Goal: Complete application form: Complete application form

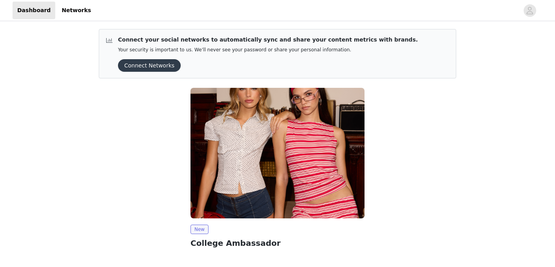
scroll to position [65, 0]
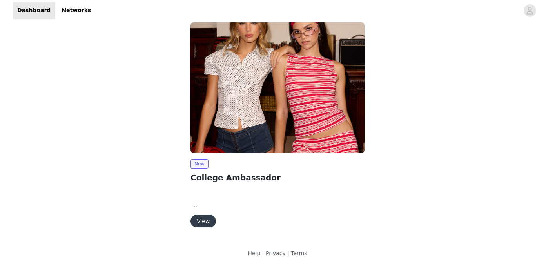
click at [204, 221] on button "View" at bounding box center [202, 221] width 25 height 13
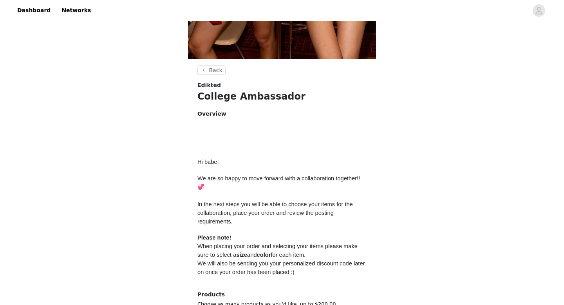
scroll to position [328, 0]
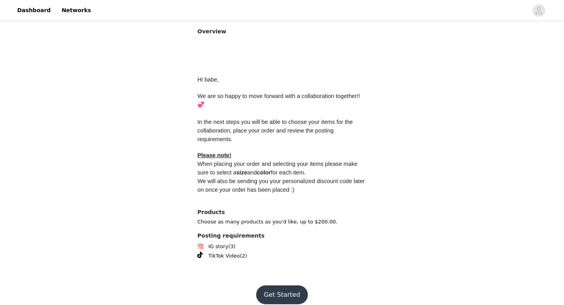
click at [280, 266] on button "Get Started" at bounding box center [282, 294] width 52 height 19
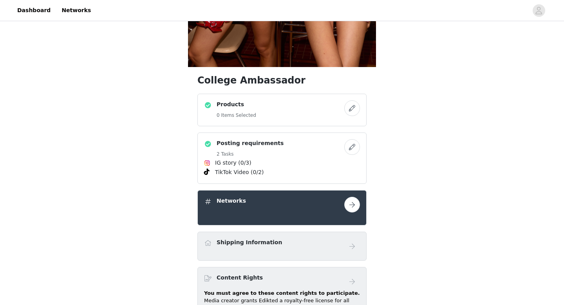
scroll to position [237, 0]
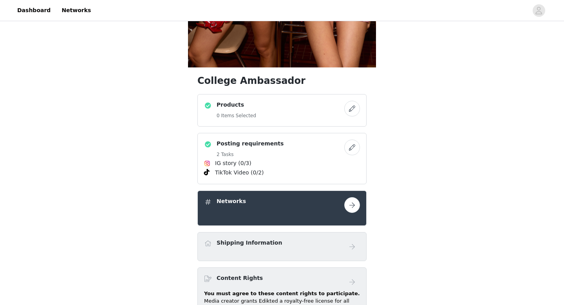
click at [351, 109] on button "button" at bounding box center [352, 109] width 16 height 16
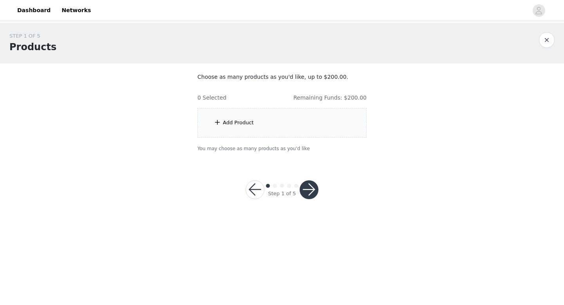
click at [222, 120] on div "Add Product" at bounding box center [281, 122] width 169 height 29
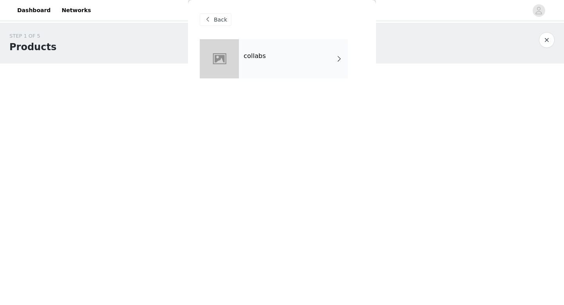
click at [277, 63] on div "collabs" at bounding box center [293, 58] width 109 height 39
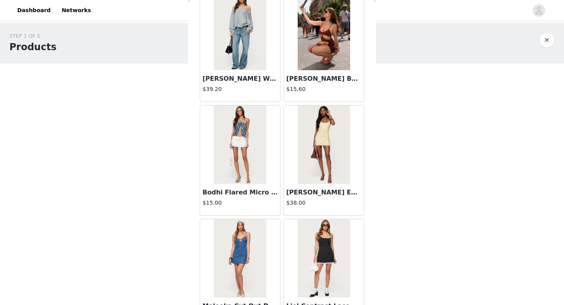
scroll to position [894, 0]
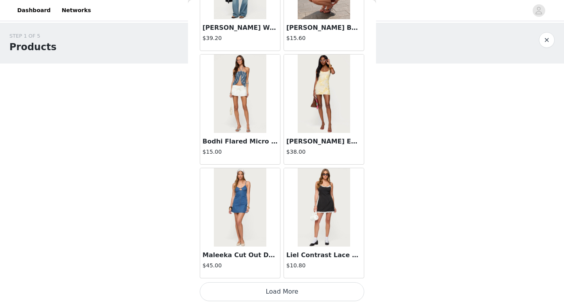
click at [282, 266] on button "Load More" at bounding box center [282, 291] width 164 height 19
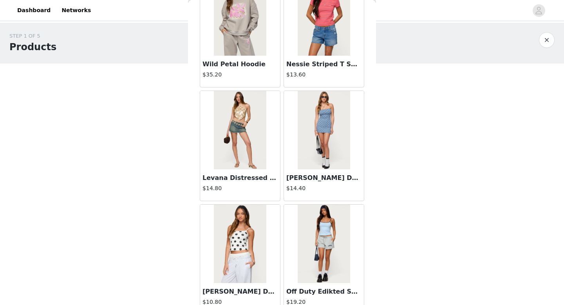
scroll to position [2030, 0]
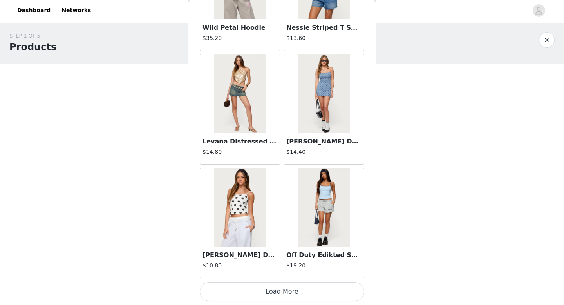
click at [285, 266] on button "Load More" at bounding box center [282, 291] width 164 height 19
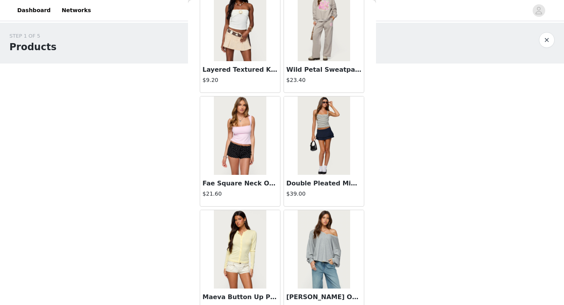
scroll to position [3165, 0]
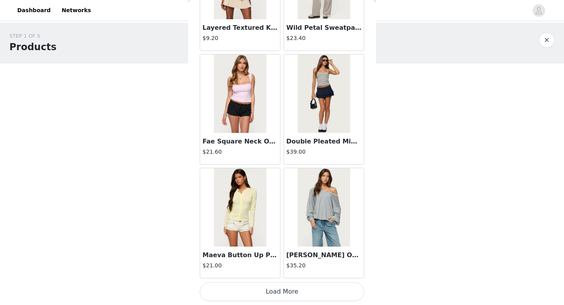
click at [279, 266] on button "Load More" at bounding box center [282, 291] width 164 height 19
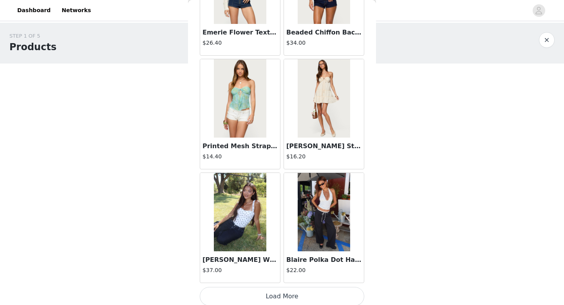
scroll to position [4301, 0]
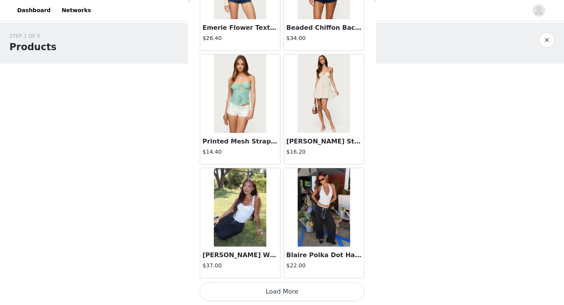
click at [284, 266] on button "Load More" at bounding box center [282, 291] width 164 height 19
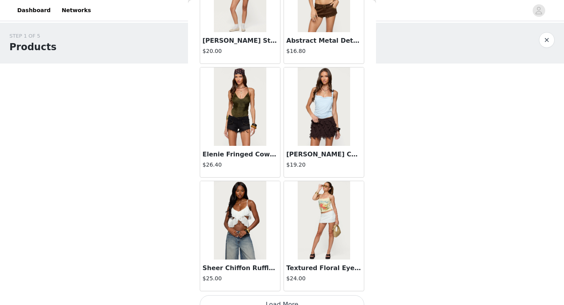
scroll to position [5437, 0]
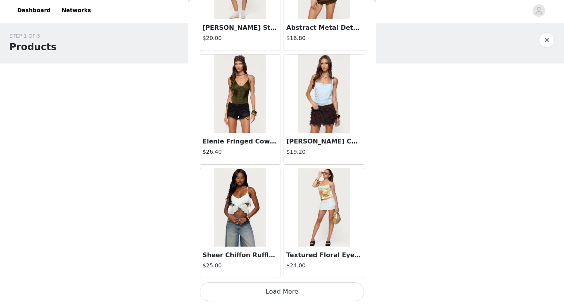
click at [286, 266] on button "Load More" at bounding box center [282, 291] width 164 height 19
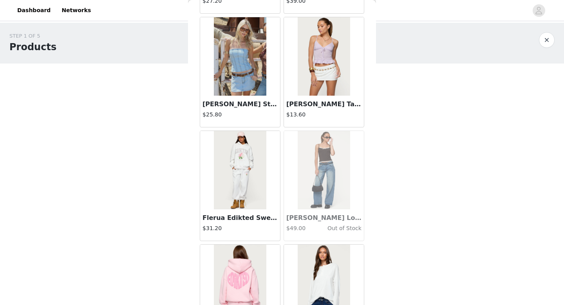
scroll to position [6573, 0]
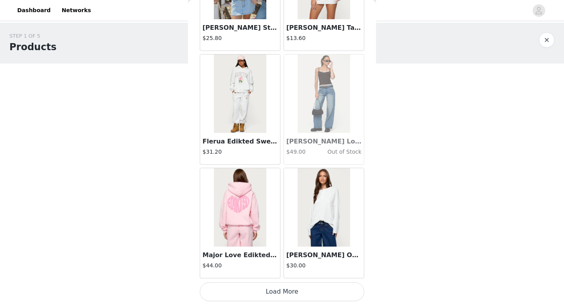
click at [282, 266] on button "Load More" at bounding box center [282, 291] width 164 height 19
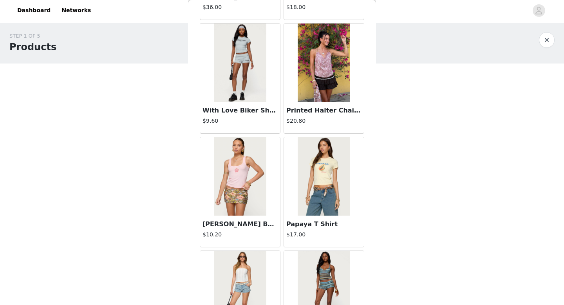
scroll to position [7709, 0]
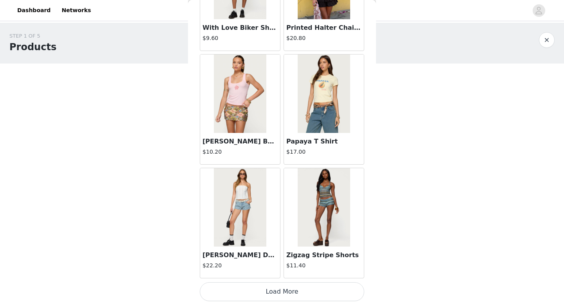
click at [281, 266] on button "Load More" at bounding box center [282, 291] width 164 height 19
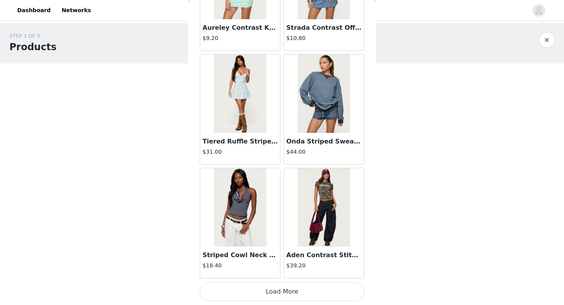
scroll to position [8844, 0]
click at [282, 266] on button "Load More" at bounding box center [282, 291] width 164 height 19
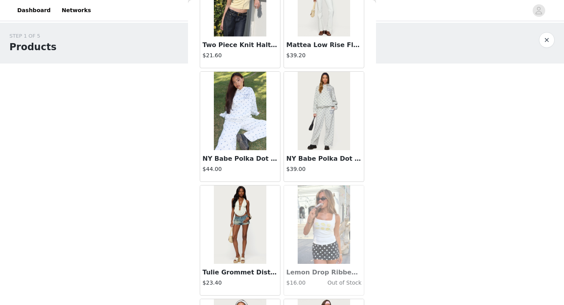
scroll to position [9980, 0]
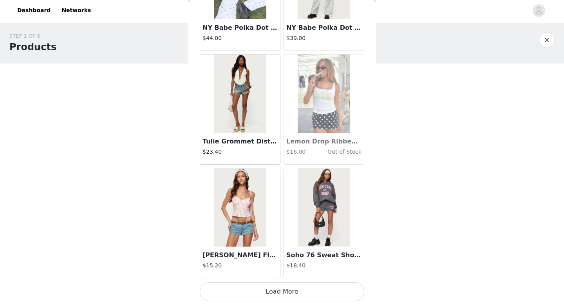
click at [284, 266] on button "Load More" at bounding box center [282, 291] width 164 height 19
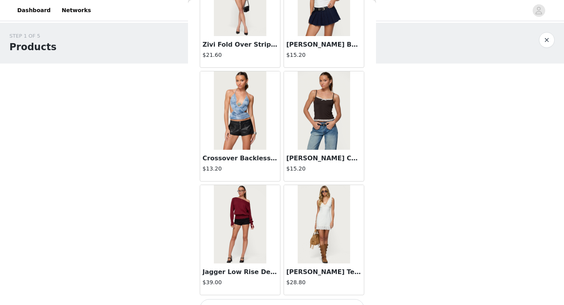
scroll to position [11116, 0]
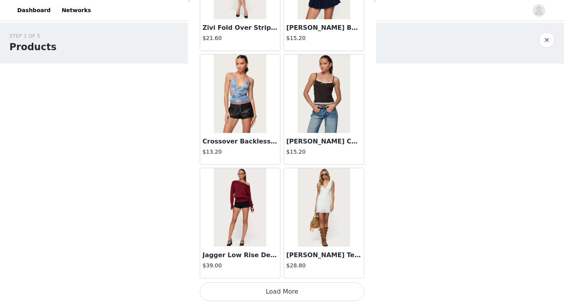
click at [281, 266] on button "Load More" at bounding box center [282, 291] width 164 height 19
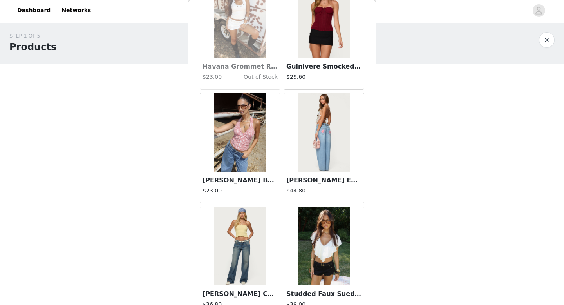
scroll to position [12252, 0]
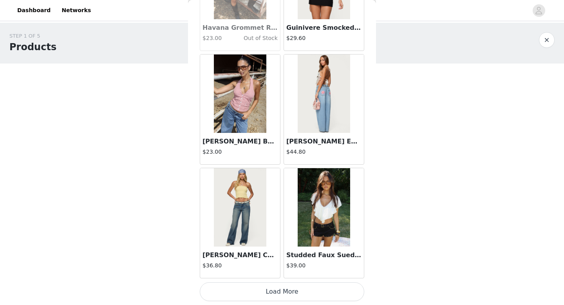
click at [282, 266] on button "Load More" at bounding box center [282, 291] width 164 height 19
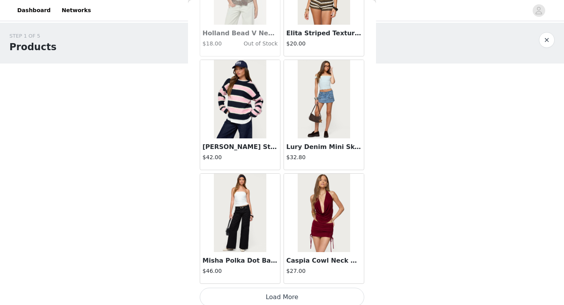
scroll to position [13388, 0]
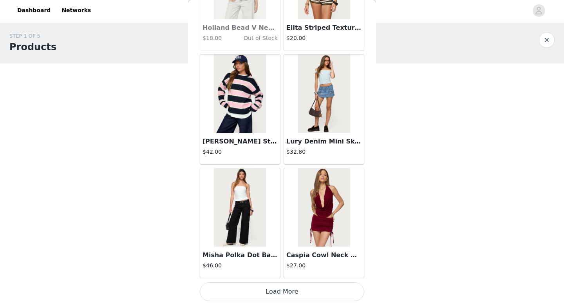
click at [284, 266] on button "Load More" at bounding box center [282, 291] width 164 height 19
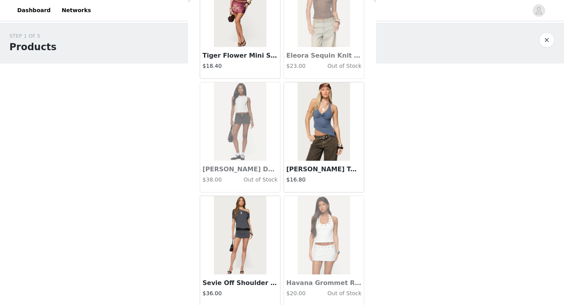
scroll to position [14523, 0]
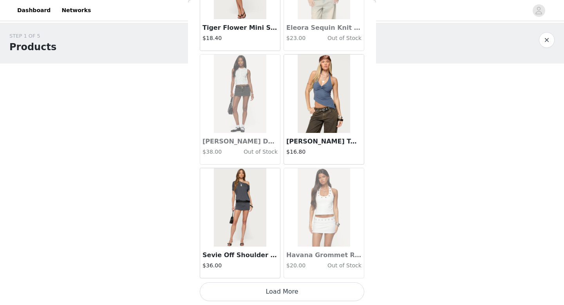
click at [284, 266] on button "Load More" at bounding box center [282, 291] width 164 height 19
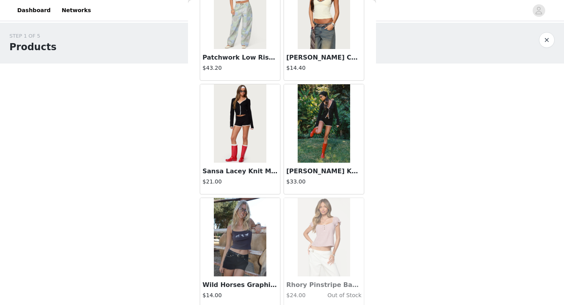
scroll to position [15659, 0]
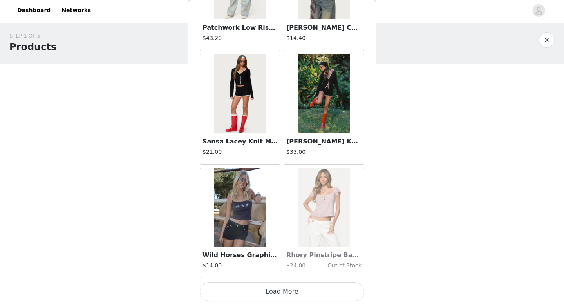
click at [280, 266] on button "Load More" at bounding box center [282, 291] width 164 height 19
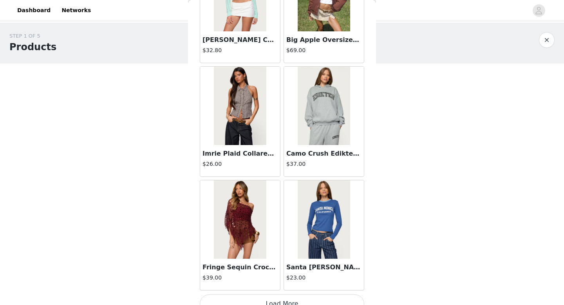
scroll to position [16795, 0]
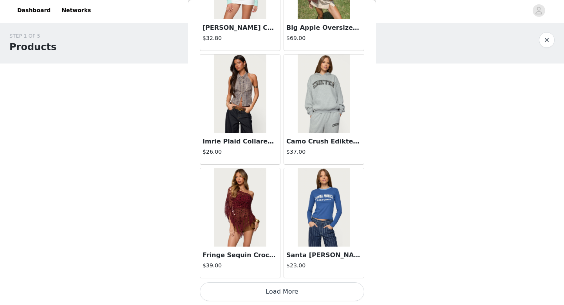
click at [281, 266] on button "Load More" at bounding box center [282, 291] width 164 height 19
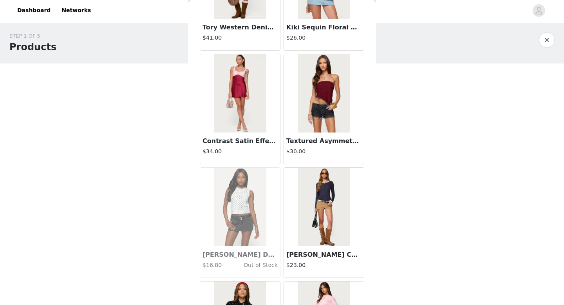
scroll to position [17931, 0]
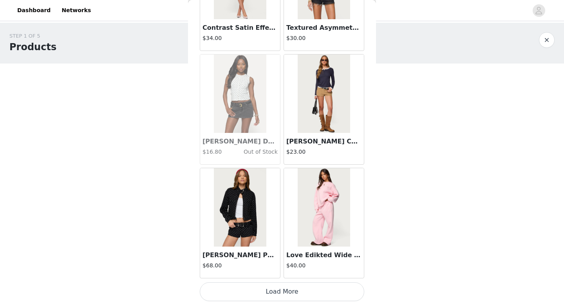
click at [284, 266] on button "Load More" at bounding box center [282, 291] width 164 height 19
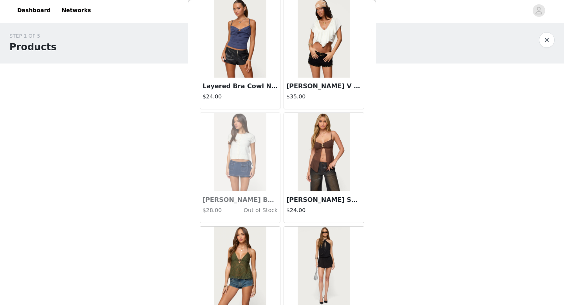
scroll to position [19067, 0]
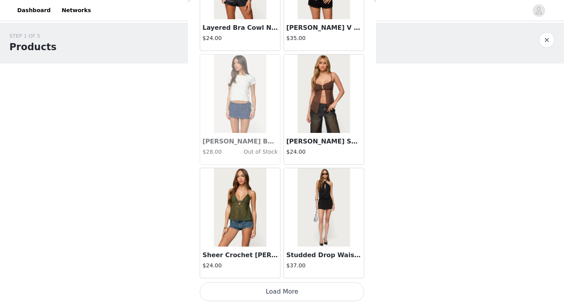
click at [285, 266] on button "Load More" at bounding box center [282, 291] width 164 height 19
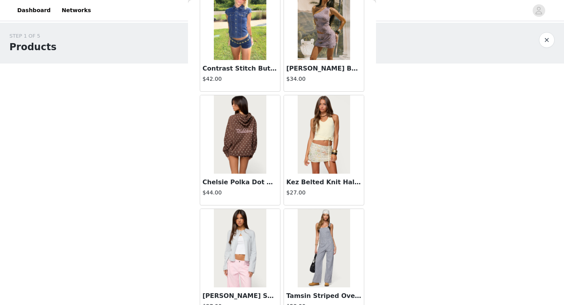
scroll to position [20203, 0]
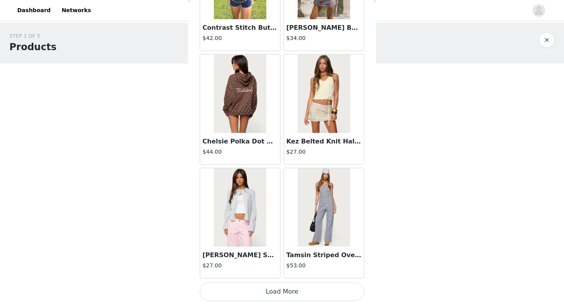
click at [285, 266] on button "Load More" at bounding box center [282, 291] width 164 height 19
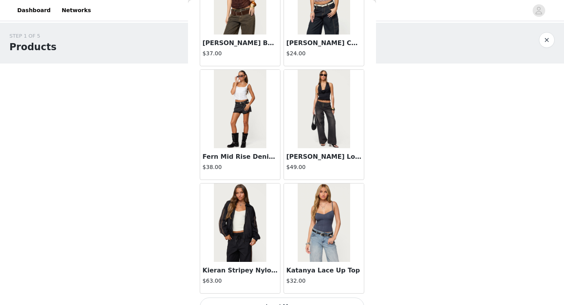
scroll to position [21338, 0]
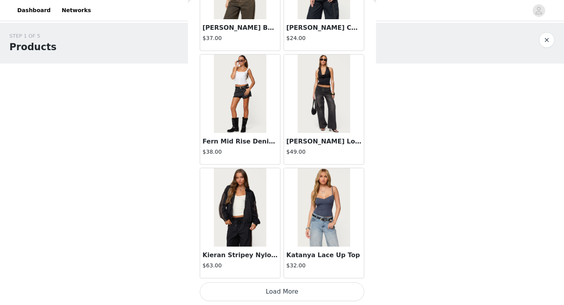
click at [285, 266] on button "Load More" at bounding box center [282, 291] width 164 height 19
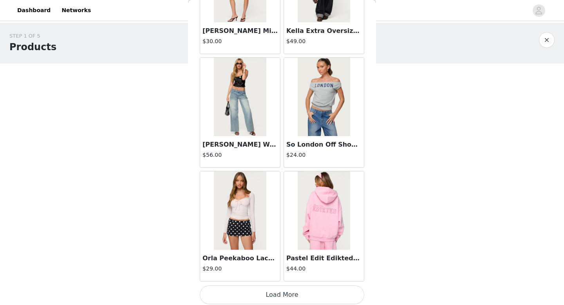
scroll to position [22474, 0]
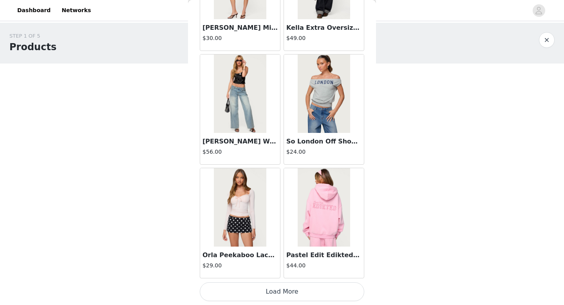
click at [282, 266] on button "Load More" at bounding box center [282, 291] width 164 height 19
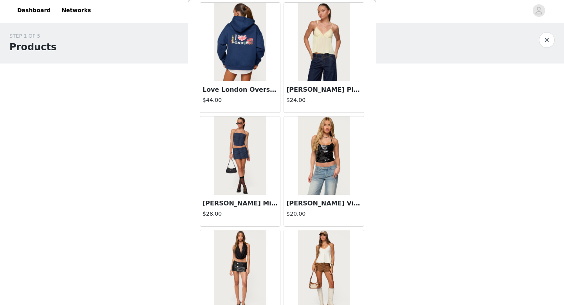
scroll to position [23610, 0]
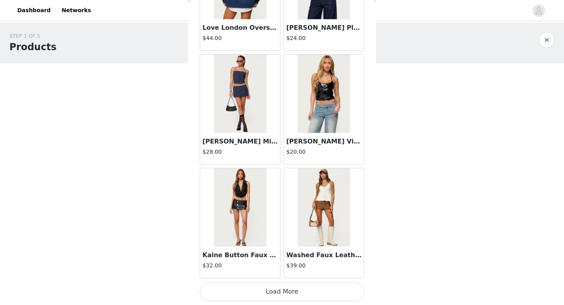
click at [281, 266] on button "Load More" at bounding box center [282, 291] width 164 height 19
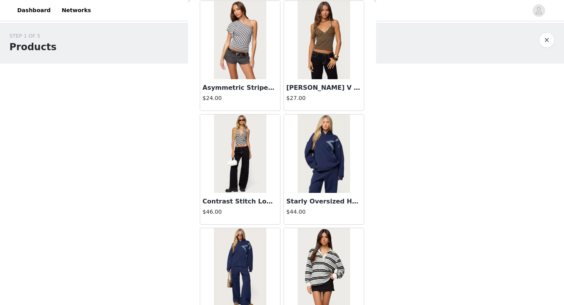
scroll to position [24266, 0]
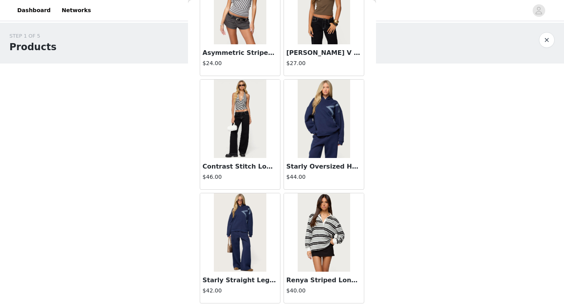
click at [169, 188] on div "STEP 1 OF 5 Products Choose as many products as you'd like, up to $200.00. 0 Se…" at bounding box center [282, 120] width 564 height 195
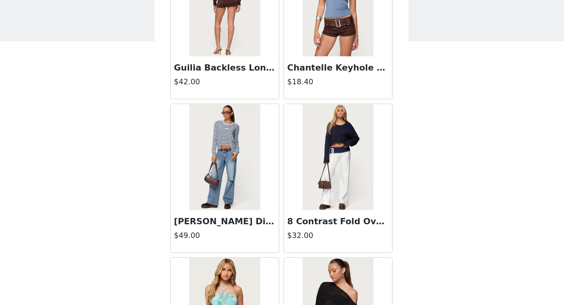
scroll to position [17420, 0]
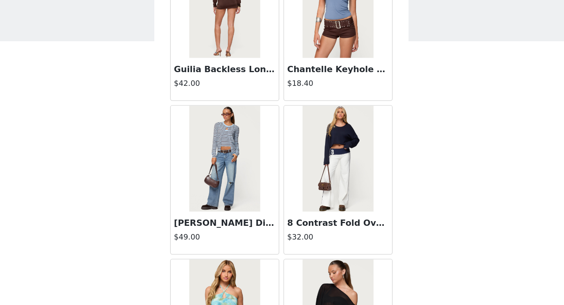
click at [313, 164] on img at bounding box center [324, 150] width 52 height 78
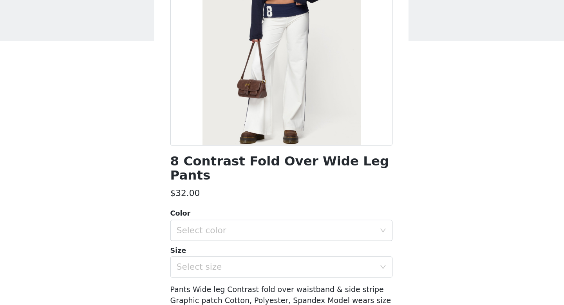
scroll to position [0, 0]
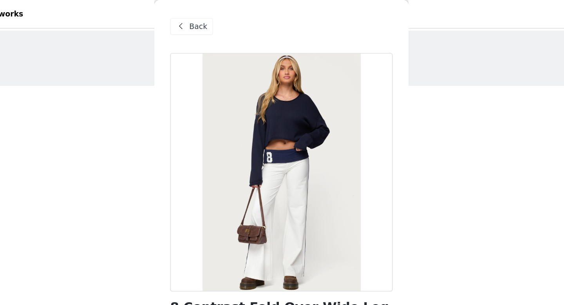
click at [211, 18] on span at bounding box center [207, 19] width 9 height 9
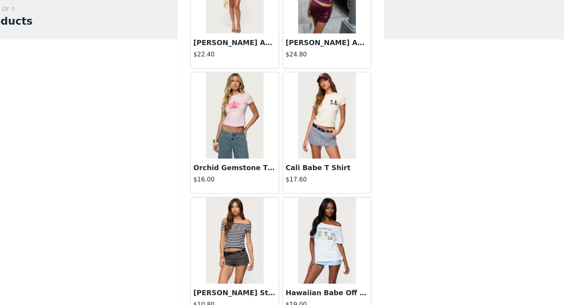
scroll to position [1427, 0]
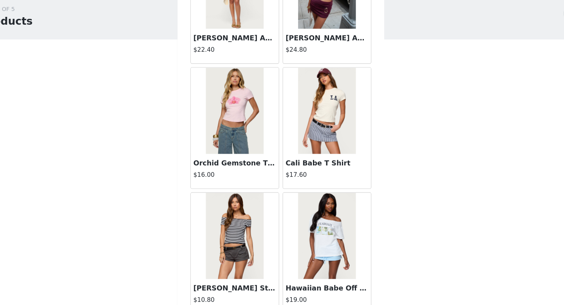
click at [309, 154] on img at bounding box center [324, 128] width 52 height 78
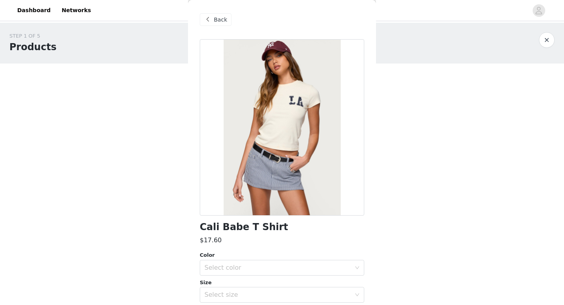
scroll to position [68, 0]
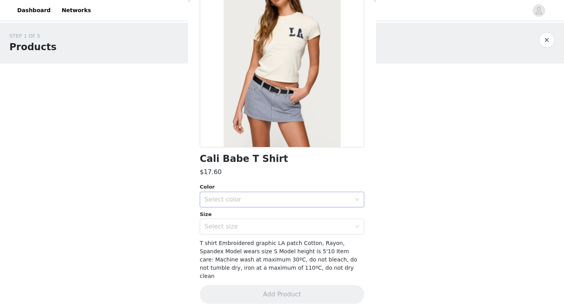
click at [242, 198] on div "Select color" at bounding box center [277, 199] width 146 height 8
click at [241, 220] on li "CREAM" at bounding box center [282, 216] width 164 height 13
click at [257, 226] on div "Select size" at bounding box center [277, 226] width 146 height 8
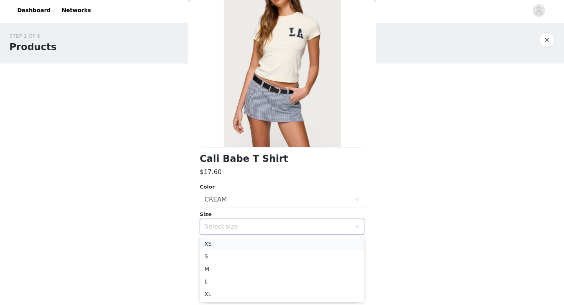
click at [235, 244] on li "XS" at bounding box center [282, 243] width 164 height 13
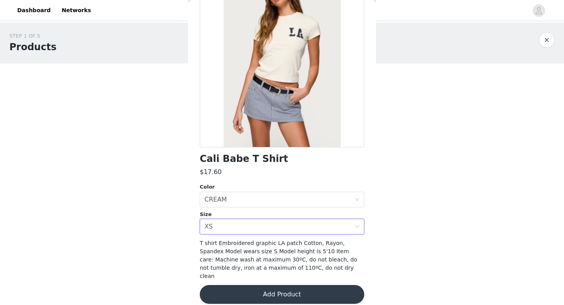
click at [286, 266] on button "Add Product" at bounding box center [282, 294] width 164 height 19
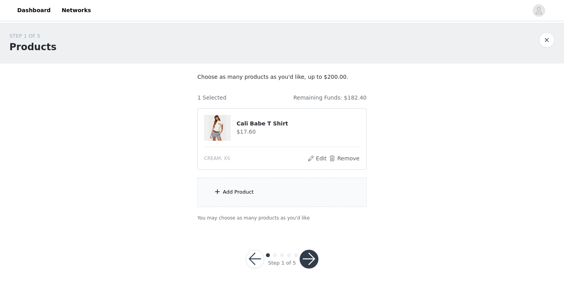
click at [239, 193] on div "Add Product" at bounding box center [238, 192] width 31 height 8
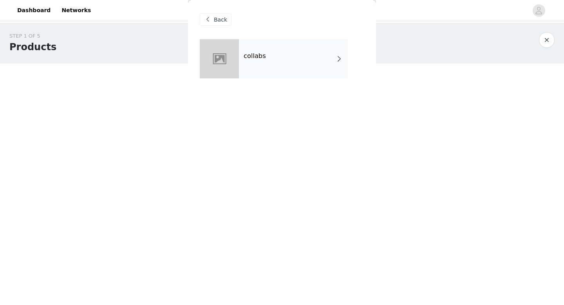
click at [273, 55] on div "collabs" at bounding box center [293, 58] width 109 height 39
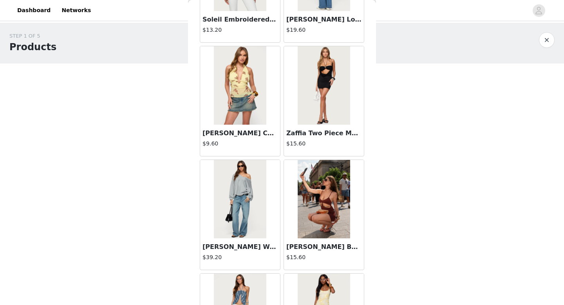
scroll to position [894, 0]
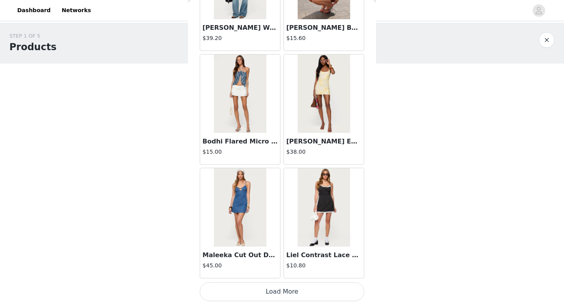
click at [285, 266] on button "Load More" at bounding box center [282, 291] width 164 height 19
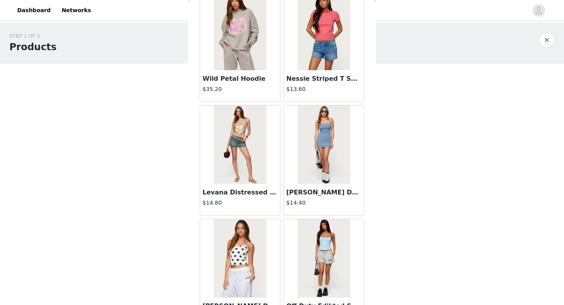
scroll to position [2030, 0]
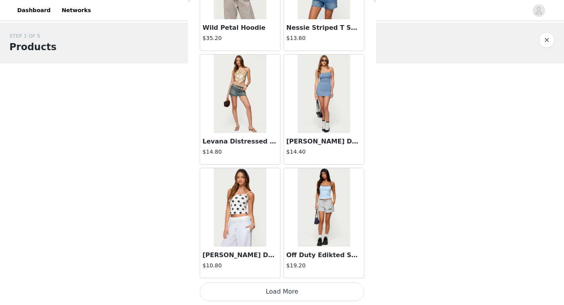
click at [282, 266] on button "Load More" at bounding box center [282, 291] width 164 height 19
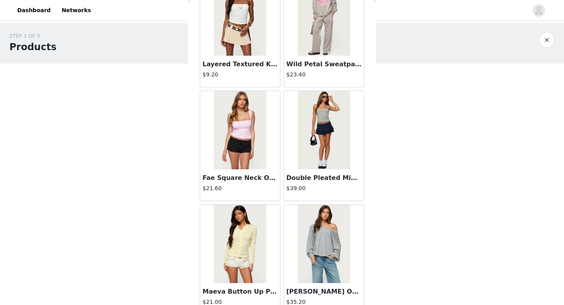
scroll to position [3165, 0]
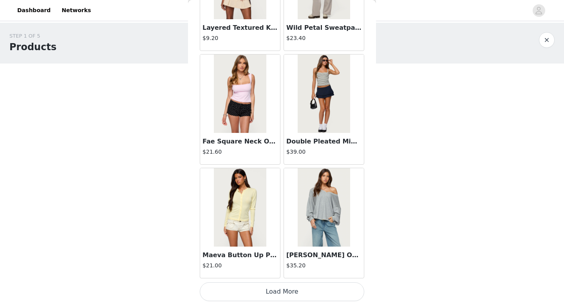
click at [238, 203] on img at bounding box center [240, 207] width 52 height 78
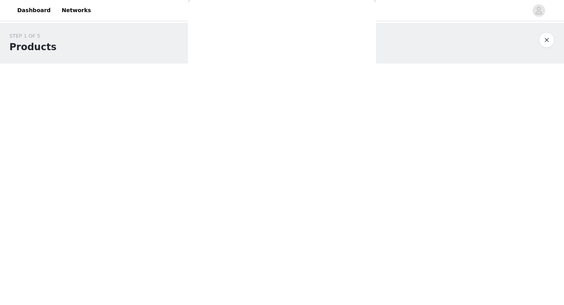
scroll to position [0, 0]
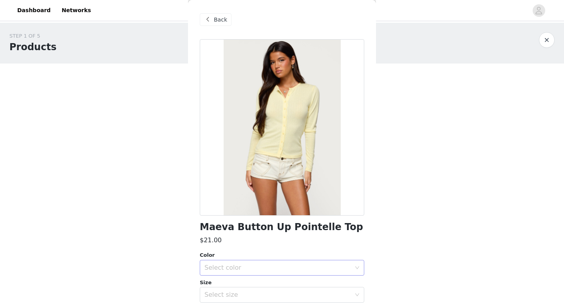
click at [272, 266] on div "Select color" at bounding box center [277, 268] width 146 height 8
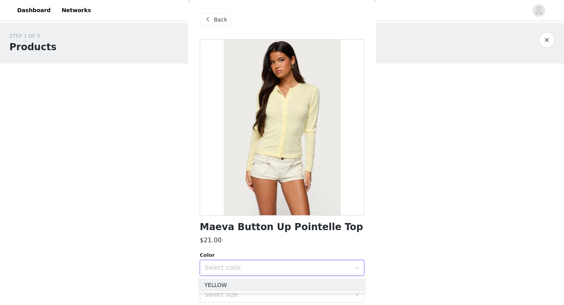
scroll to position [68, 0]
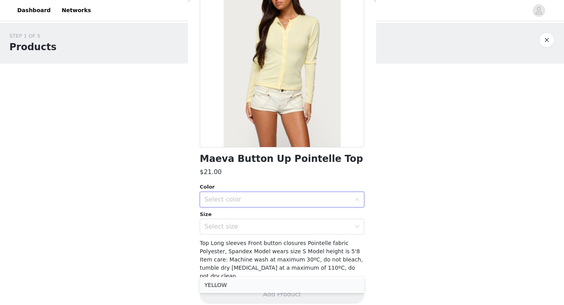
click at [256, 266] on li "YELLOW" at bounding box center [282, 284] width 164 height 13
click at [243, 225] on div "Select size" at bounding box center [277, 226] width 146 height 8
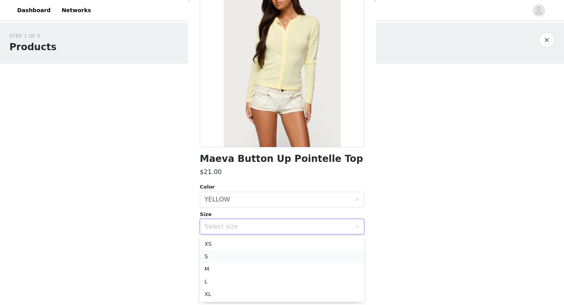
click at [237, 255] on li "S" at bounding box center [282, 256] width 164 height 13
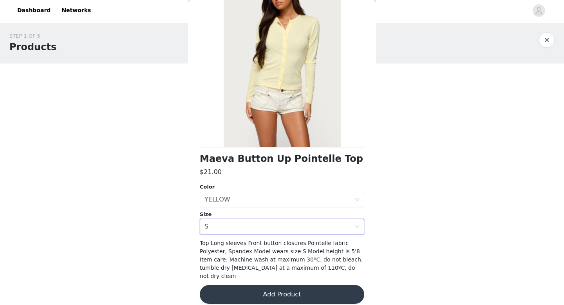
click at [280, 266] on button "Add Product" at bounding box center [282, 294] width 164 height 19
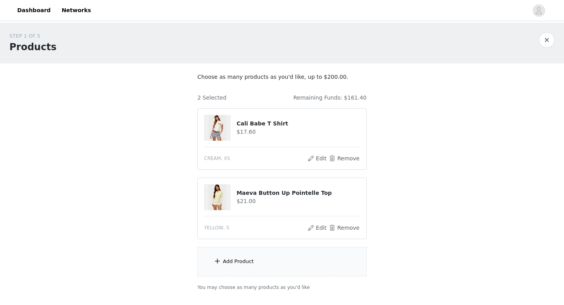
click at [266, 254] on div "Add Product" at bounding box center [281, 261] width 169 height 29
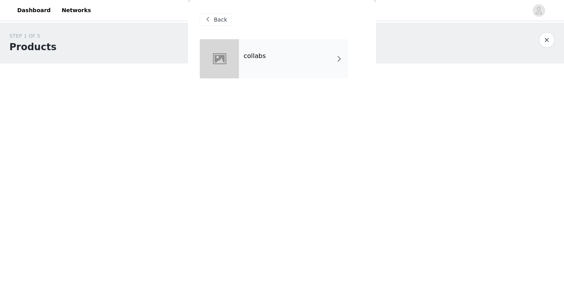
click at [268, 65] on div "collabs" at bounding box center [293, 58] width 109 height 39
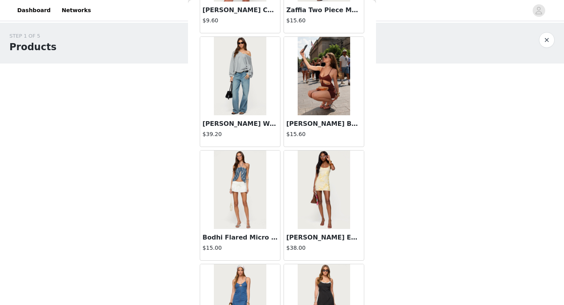
scroll to position [894, 0]
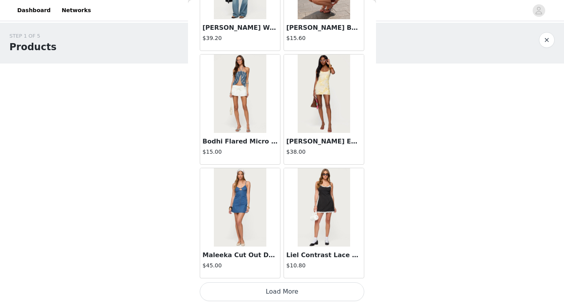
click at [286, 266] on button "Load More" at bounding box center [282, 291] width 164 height 19
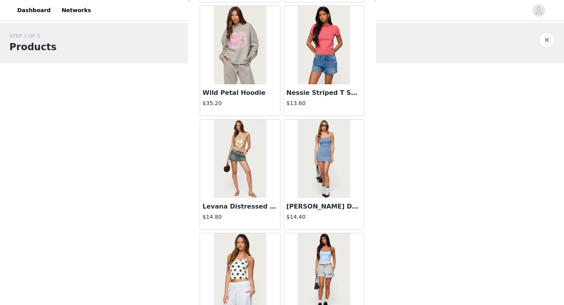
scroll to position [2030, 0]
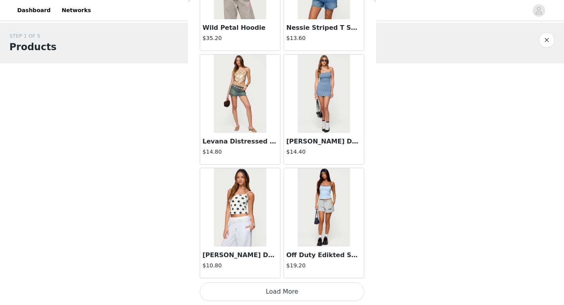
click at [286, 266] on button "Load More" at bounding box center [282, 291] width 164 height 19
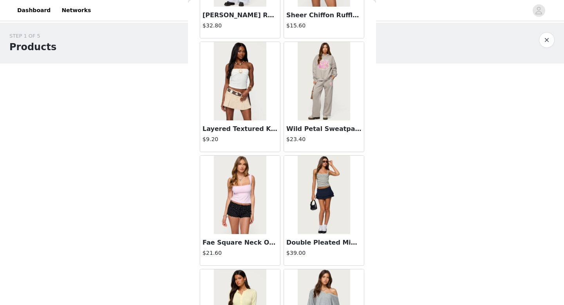
scroll to position [3165, 0]
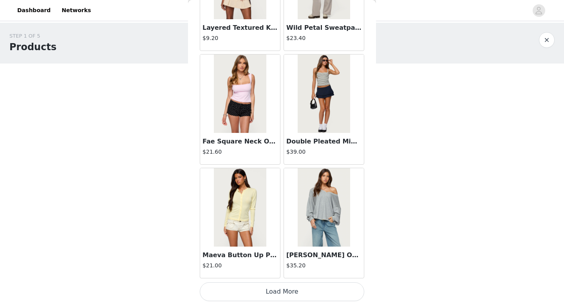
click at [284, 266] on button "Load More" at bounding box center [282, 291] width 164 height 19
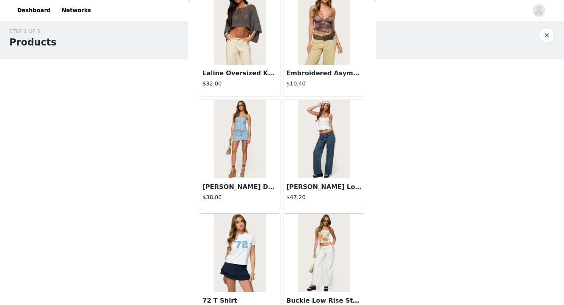
scroll to position [3468, 0]
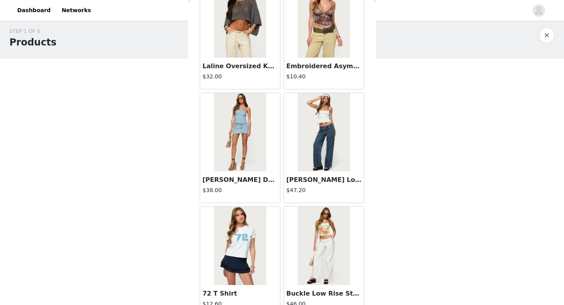
click at [318, 133] on img at bounding box center [324, 132] width 52 height 78
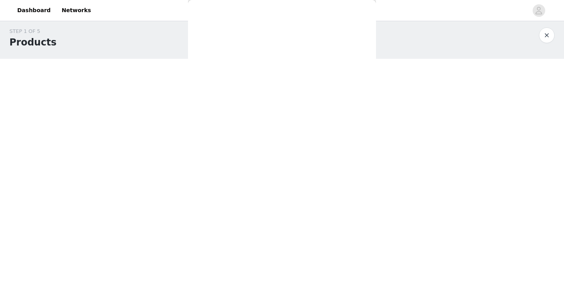
scroll to position [0, 0]
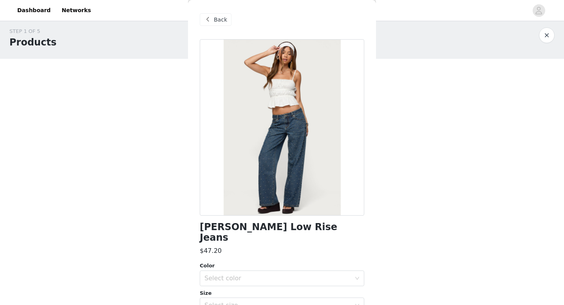
click at [211, 21] on span at bounding box center [207, 19] width 9 height 9
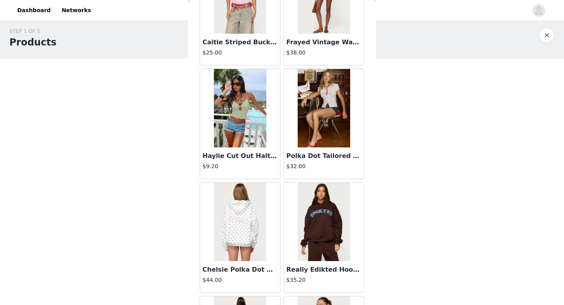
scroll to position [3834, 0]
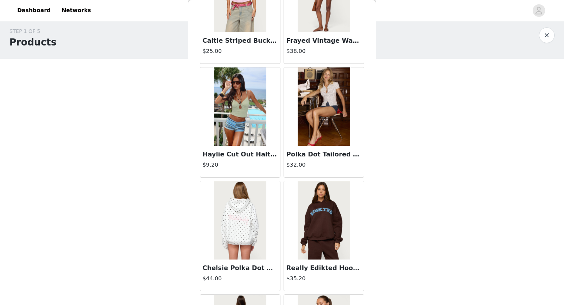
click at [315, 133] on img at bounding box center [324, 106] width 52 height 78
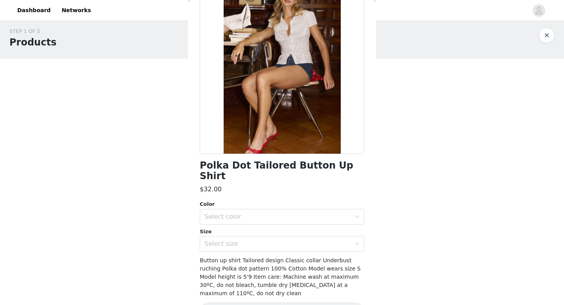
scroll to position [68, 0]
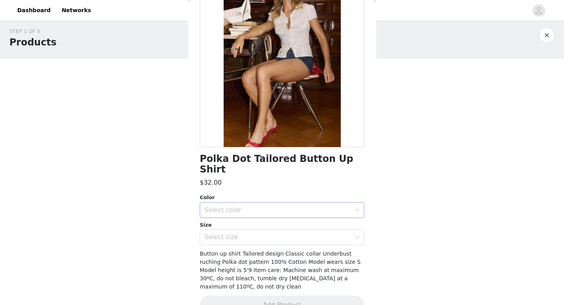
click at [228, 206] on div "Select color" at bounding box center [277, 210] width 146 height 8
click at [231, 216] on li "WHITE AND BLACK" at bounding box center [282, 216] width 164 height 13
click at [235, 233] on div "Select size" at bounding box center [277, 237] width 146 height 8
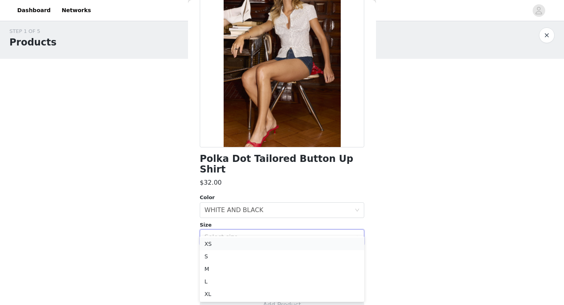
click at [231, 245] on li "XS" at bounding box center [282, 243] width 164 height 13
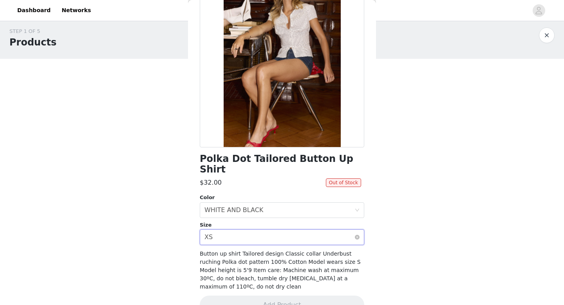
click at [245, 230] on div "Select size XS" at bounding box center [279, 237] width 150 height 15
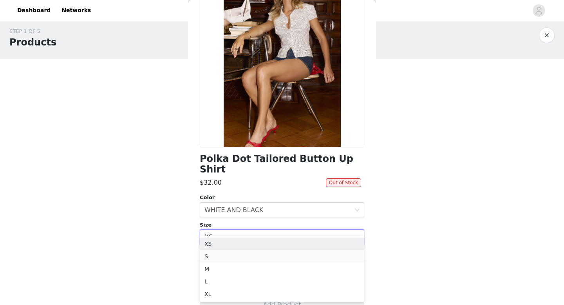
click at [237, 251] on li "S" at bounding box center [282, 256] width 164 height 13
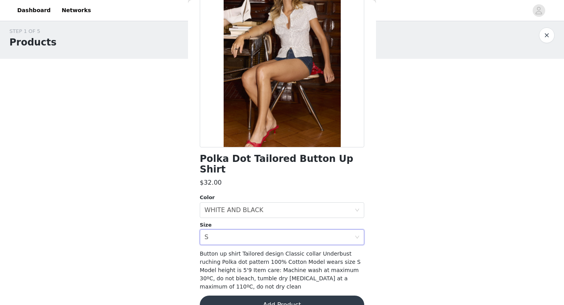
click at [276, 266] on button "Add Product" at bounding box center [282, 304] width 164 height 19
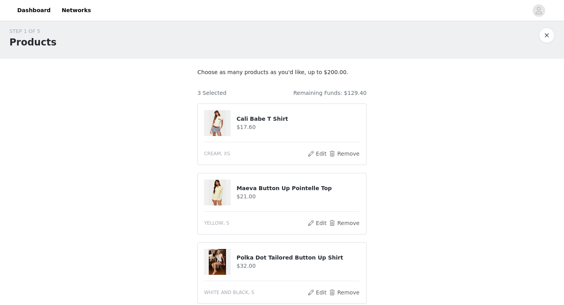
scroll to position [121, 0]
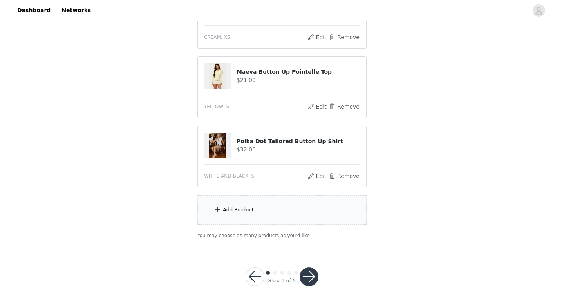
click at [261, 206] on div "Add Product" at bounding box center [281, 209] width 169 height 29
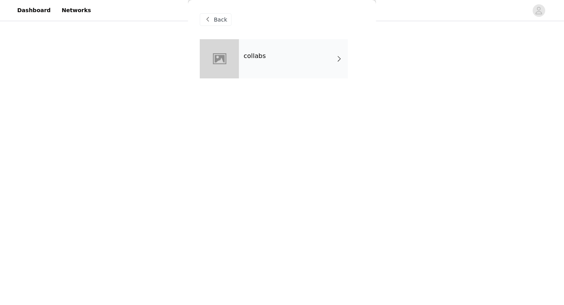
click at [272, 48] on div "collabs" at bounding box center [293, 58] width 109 height 39
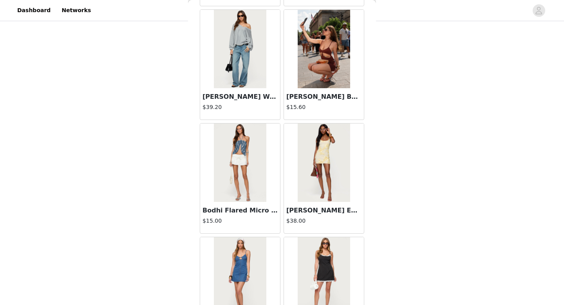
scroll to position [894, 0]
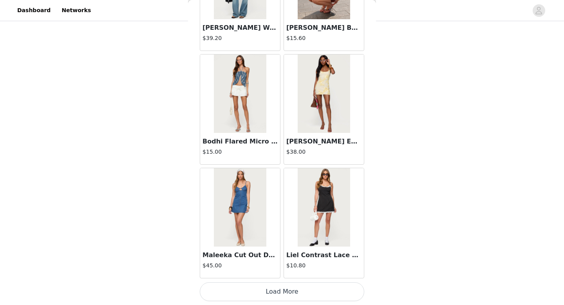
click at [281, 266] on button "Load More" at bounding box center [282, 291] width 164 height 19
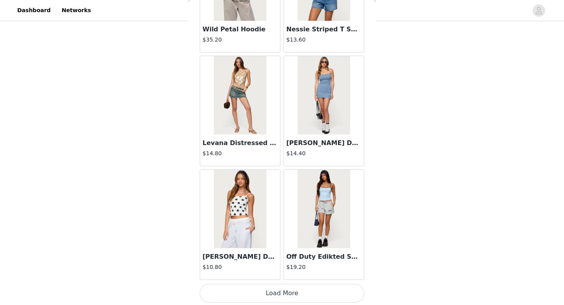
scroll to position [2030, 0]
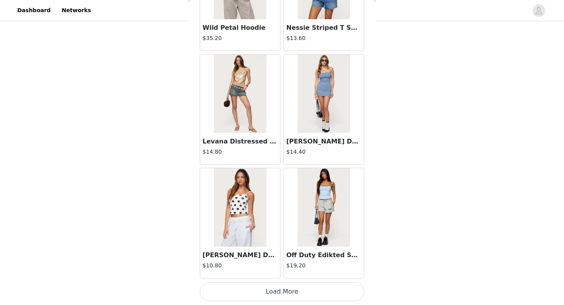
click at [285, 266] on button "Load More" at bounding box center [282, 291] width 164 height 19
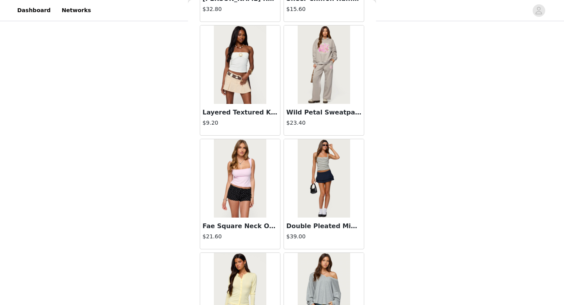
scroll to position [3165, 0]
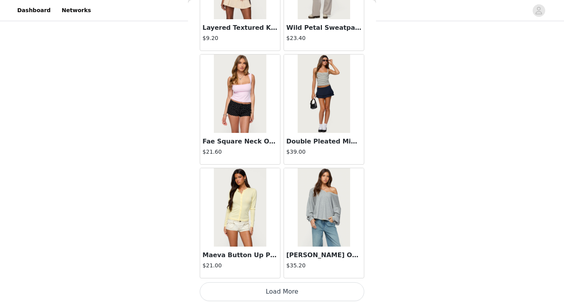
click at [280, 266] on button "Load More" at bounding box center [282, 291] width 164 height 19
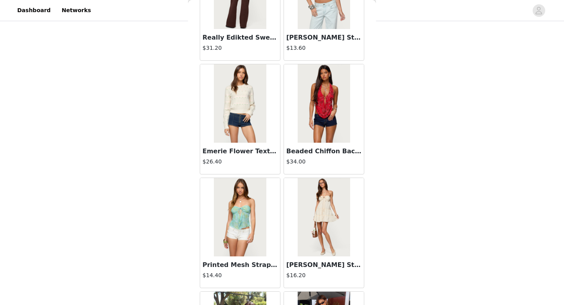
scroll to position [4301, 0]
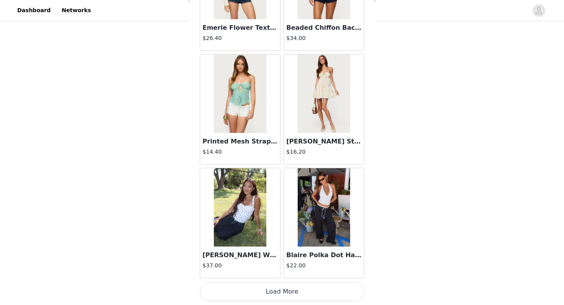
click at [269, 266] on button "Load More" at bounding box center [282, 291] width 164 height 19
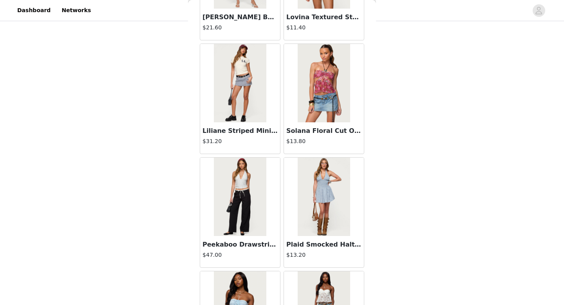
scroll to position [4880, 0]
click at [242, 91] on img at bounding box center [240, 82] width 52 height 78
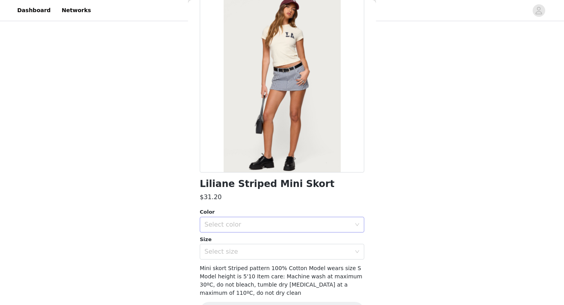
scroll to position [47, 0]
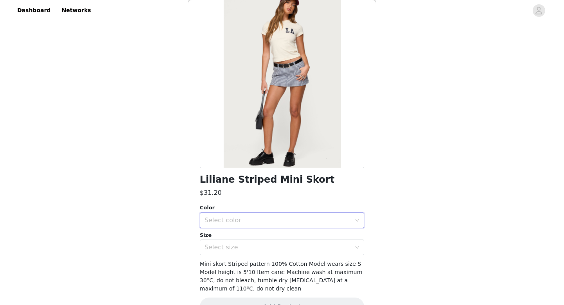
click at [261, 214] on div "Select color" at bounding box center [279, 220] width 150 height 15
click at [258, 236] on li "NAVY AND WHITE" at bounding box center [282, 237] width 164 height 13
click at [266, 247] on div "Select size" at bounding box center [277, 247] width 146 height 8
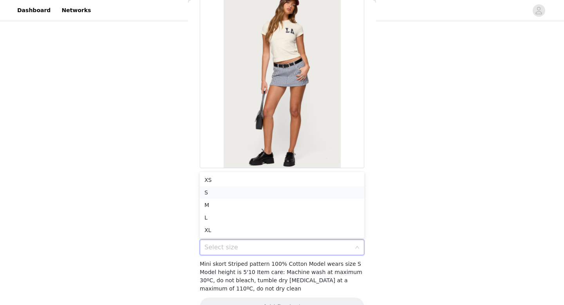
click at [222, 188] on li "S" at bounding box center [282, 192] width 164 height 13
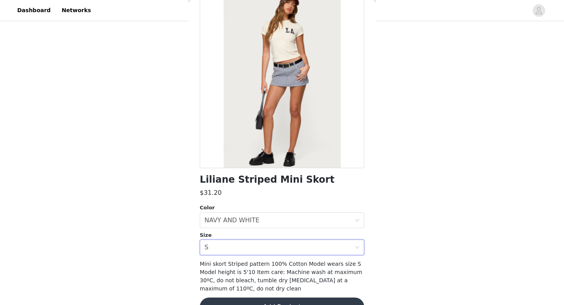
scroll to position [68, 0]
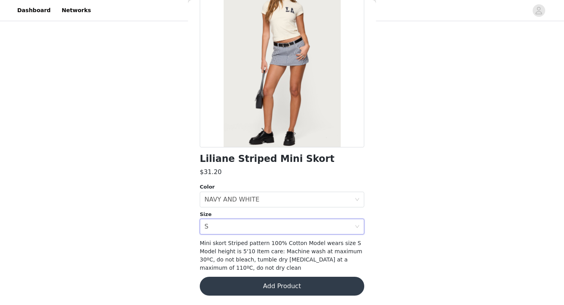
click at [270, 266] on button "Add Product" at bounding box center [282, 286] width 164 height 19
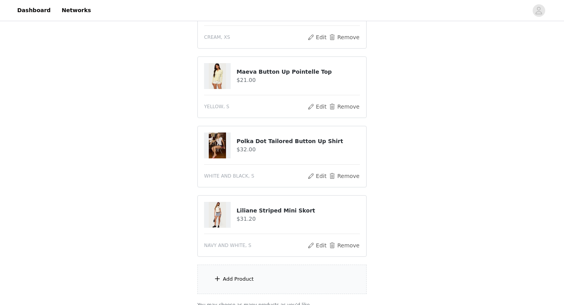
click at [270, 266] on div "Add Product" at bounding box center [281, 278] width 169 height 29
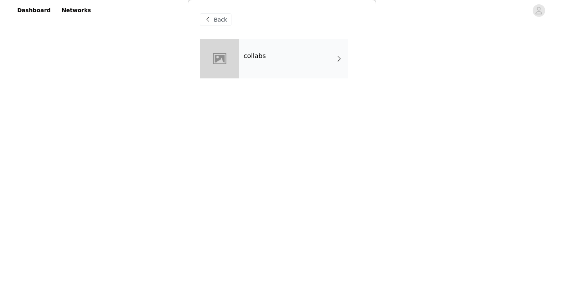
click at [266, 62] on div "collabs" at bounding box center [293, 58] width 109 height 39
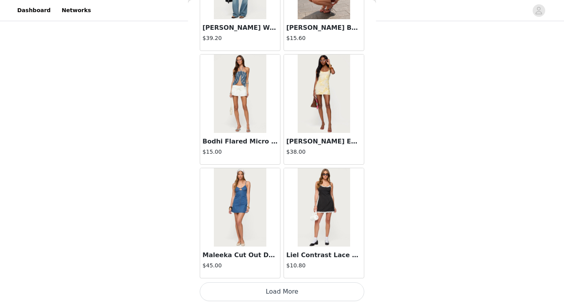
scroll to position [190, 0]
click at [290, 266] on button "Load More" at bounding box center [282, 291] width 164 height 19
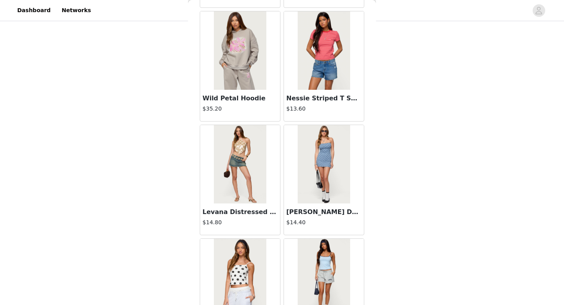
scroll to position [2030, 0]
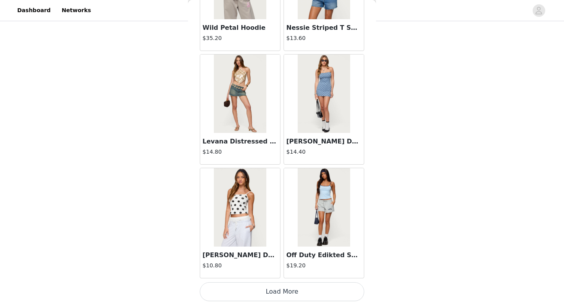
click at [288, 266] on button "Load More" at bounding box center [282, 291] width 164 height 19
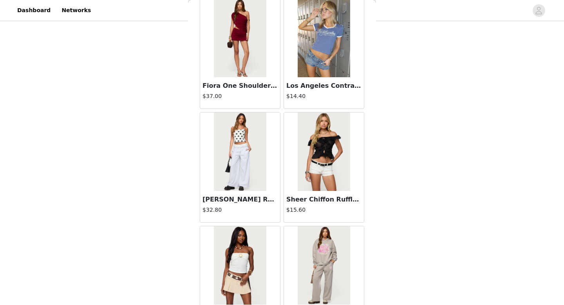
scroll to position [3165, 0]
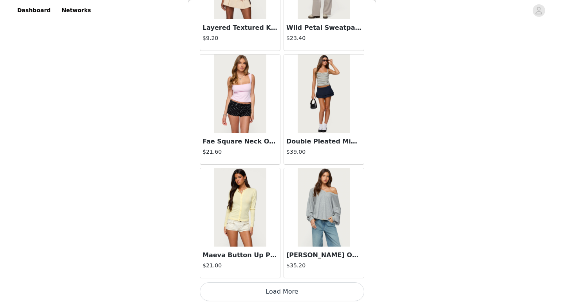
click at [280, 266] on button "Load More" at bounding box center [282, 291] width 164 height 19
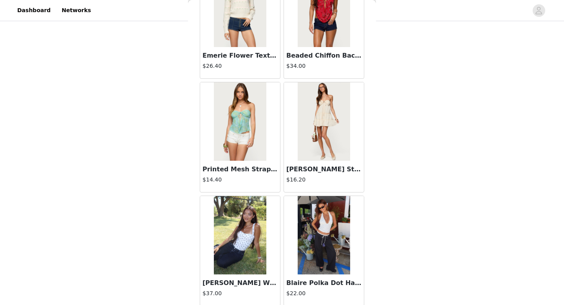
scroll to position [4301, 0]
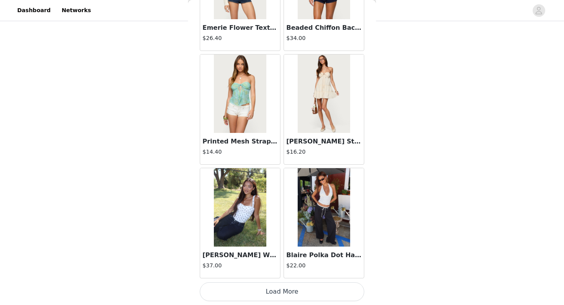
click at [278, 266] on button "Load More" at bounding box center [282, 291] width 164 height 19
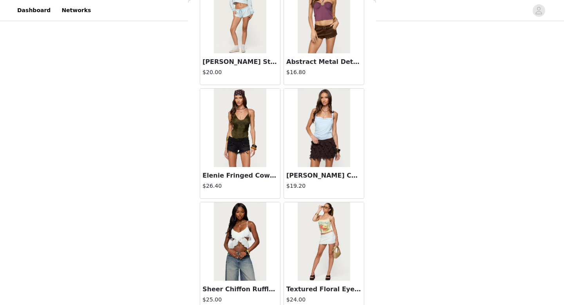
scroll to position [5437, 0]
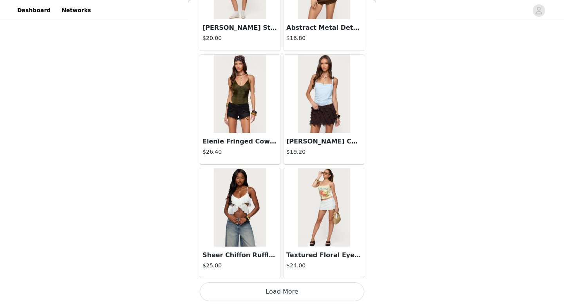
click at [279, 266] on button "Load More" at bounding box center [282, 291] width 164 height 19
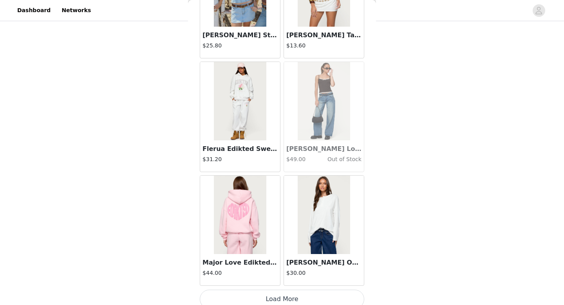
scroll to position [6573, 0]
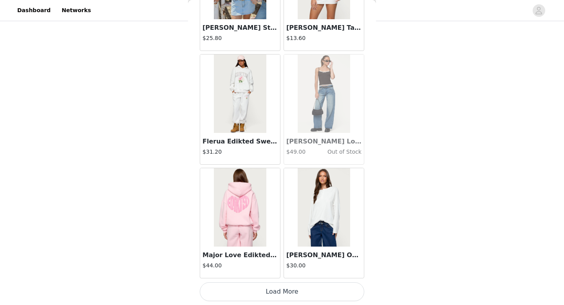
click at [282, 266] on button "Load More" at bounding box center [282, 291] width 164 height 19
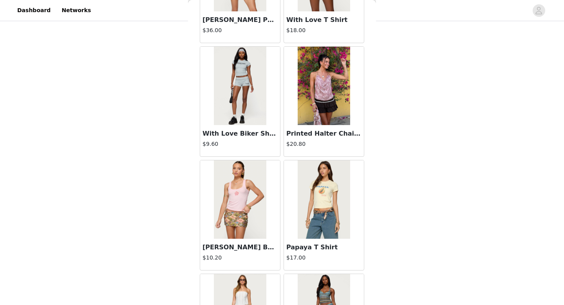
scroll to position [7709, 0]
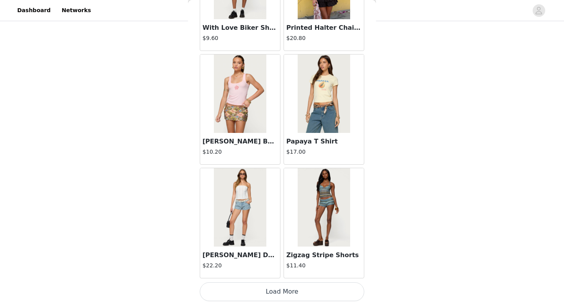
click at [286, 266] on button "Load More" at bounding box center [282, 291] width 164 height 19
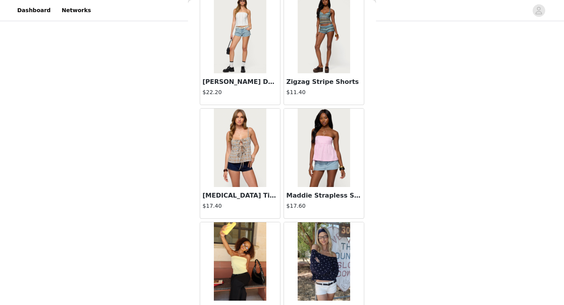
scroll to position [7884, 0]
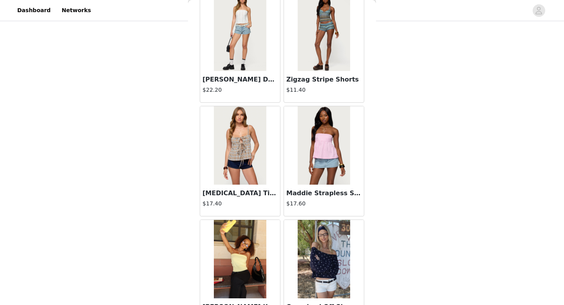
click at [322, 152] on img at bounding box center [324, 145] width 52 height 78
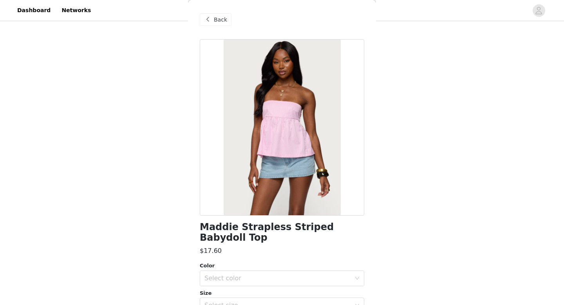
scroll to position [27, 0]
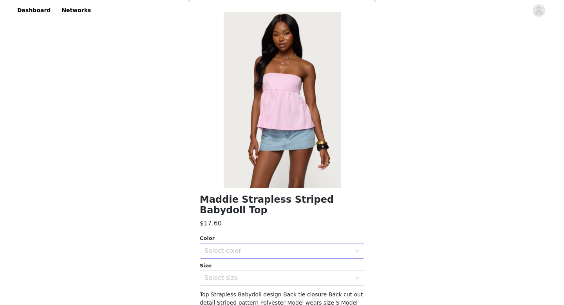
click at [236, 243] on div "Select color" at bounding box center [279, 250] width 150 height 15
click at [230, 256] on li "LIGHT PINK" at bounding box center [282, 257] width 164 height 13
click at [228, 266] on div "Select size" at bounding box center [279, 277] width 150 height 15
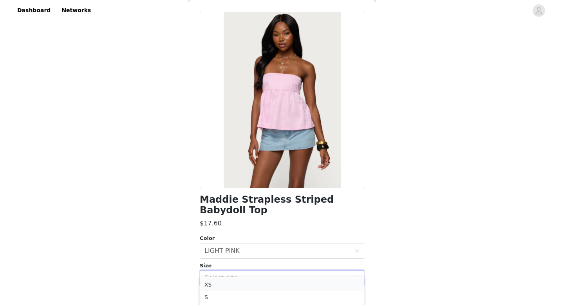
click at [226, 266] on li "XS" at bounding box center [282, 284] width 164 height 13
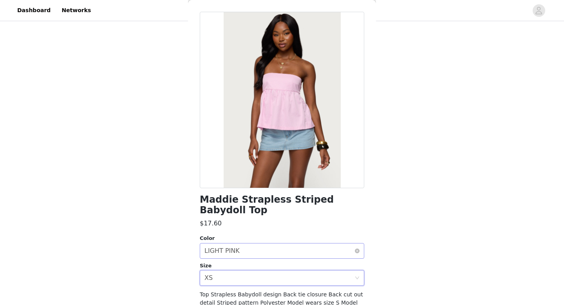
scroll to position [68, 0]
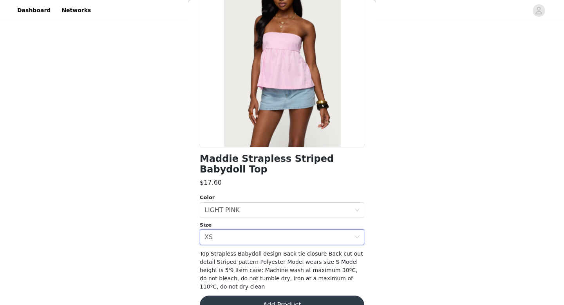
click at [286, 266] on button "Add Product" at bounding box center [282, 304] width 164 height 19
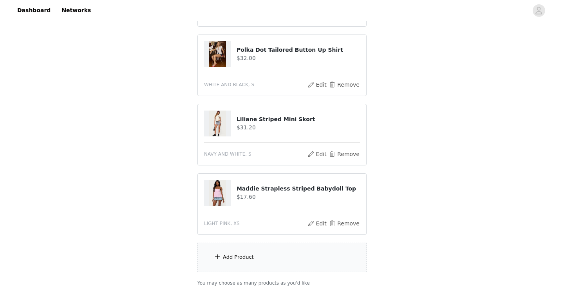
scroll to position [214, 0]
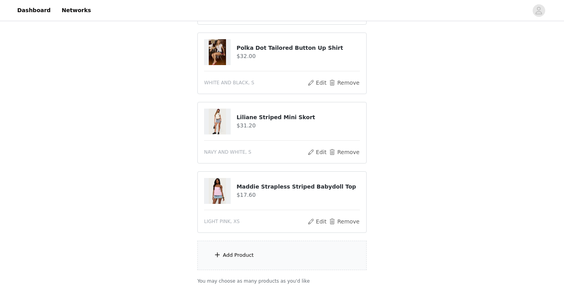
click at [279, 257] on div "Add Product" at bounding box center [281, 254] width 169 height 29
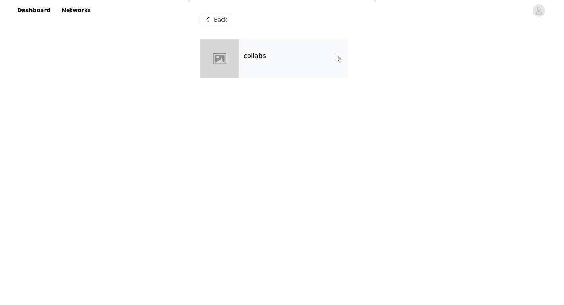
click at [260, 57] on h4 "collabs" at bounding box center [255, 55] width 22 height 7
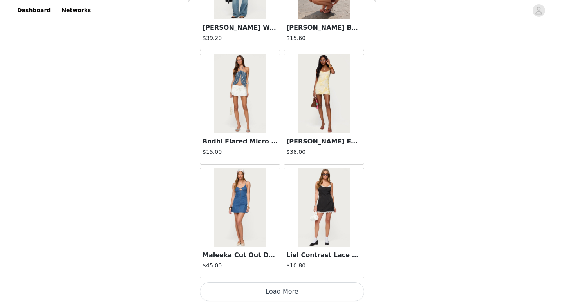
scroll to position [260, 0]
click at [281, 266] on button "Load More" at bounding box center [282, 291] width 164 height 19
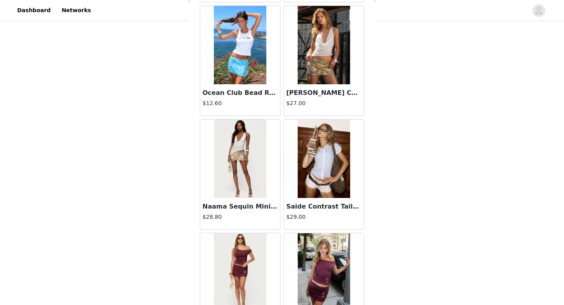
scroll to position [2030, 0]
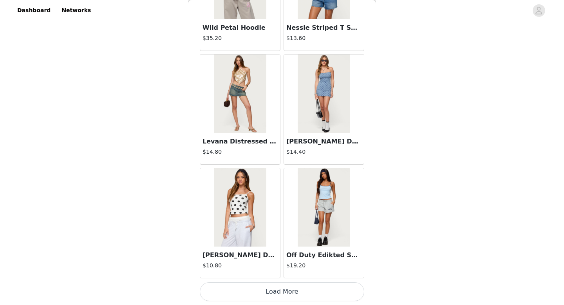
click at [282, 266] on button "Load More" at bounding box center [282, 291] width 164 height 19
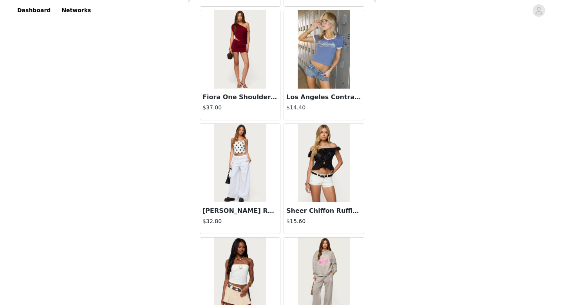
scroll to position [3165, 0]
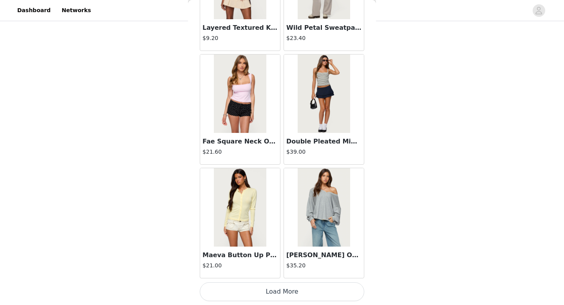
click at [280, 266] on button "Load More" at bounding box center [282, 291] width 164 height 19
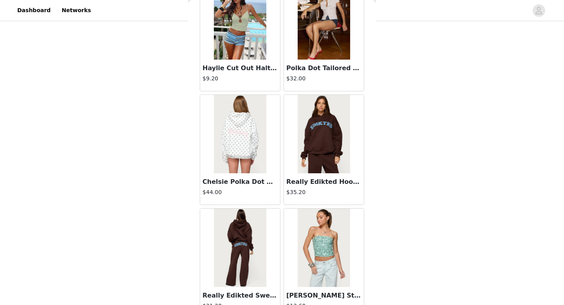
scroll to position [4301, 0]
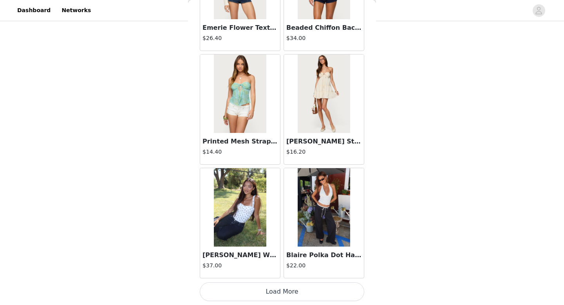
click at [283, 266] on button "Load More" at bounding box center [282, 291] width 164 height 19
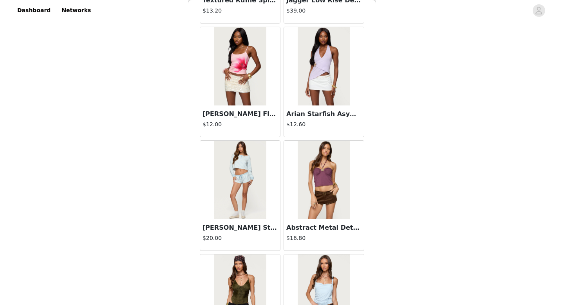
scroll to position [5437, 0]
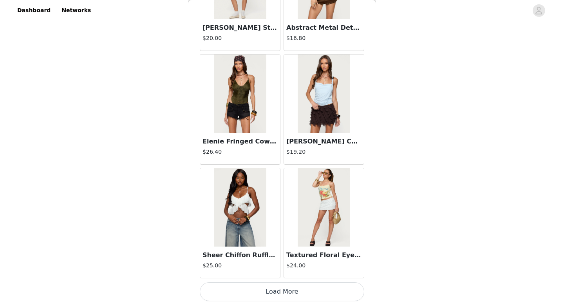
click at [280, 266] on button "Load More" at bounding box center [282, 291] width 164 height 19
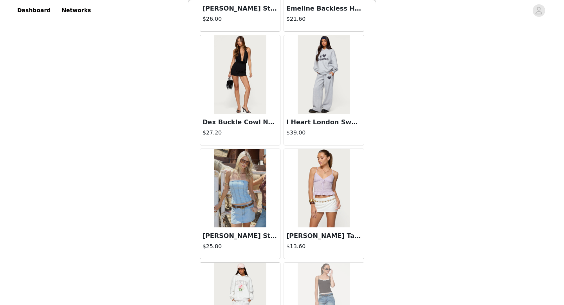
scroll to position [6573, 0]
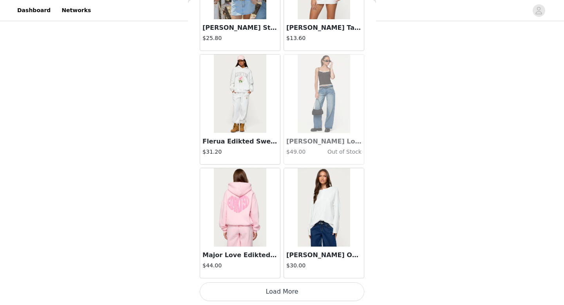
click at [285, 266] on button "Load More" at bounding box center [282, 291] width 164 height 19
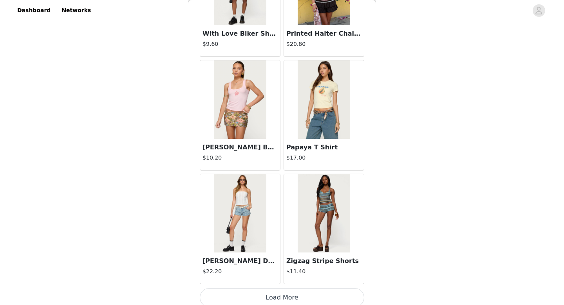
scroll to position [7709, 0]
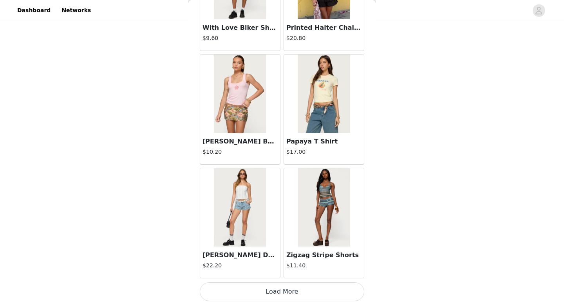
click at [282, 266] on button "Load More" at bounding box center [282, 291] width 164 height 19
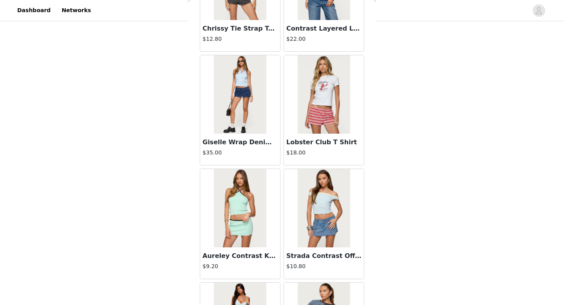
scroll to position [8617, 0]
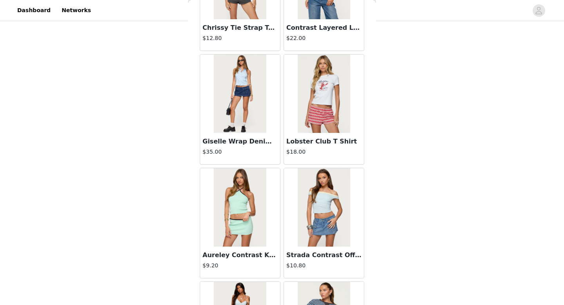
click at [312, 102] on img at bounding box center [324, 93] width 52 height 78
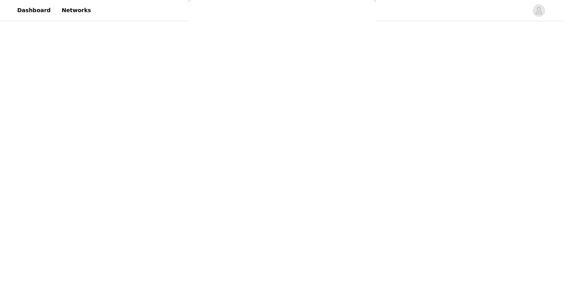
scroll to position [0, 0]
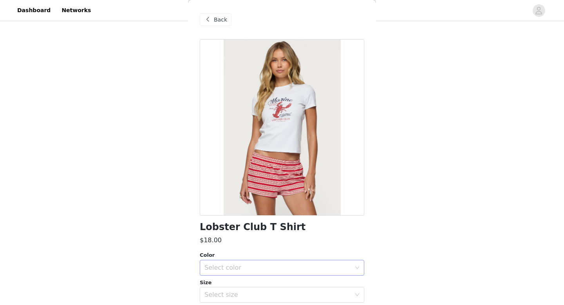
click at [241, 266] on div "Select color" at bounding box center [277, 268] width 146 height 8
click at [233, 266] on li "WHITE" at bounding box center [282, 284] width 164 height 13
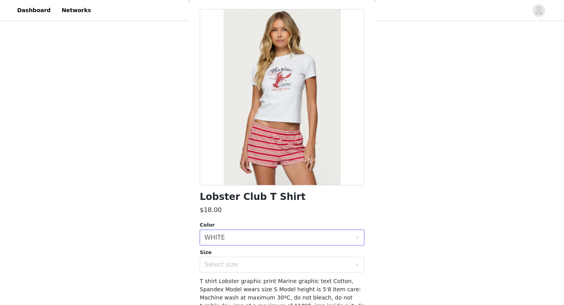
scroll to position [68, 0]
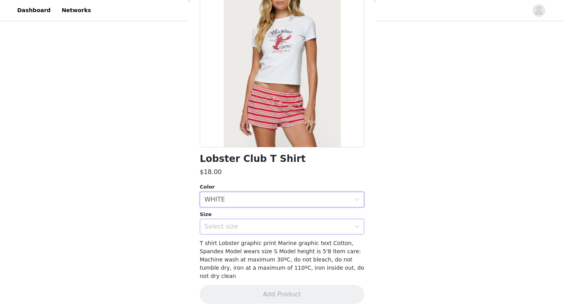
click at [229, 224] on div "Select size" at bounding box center [277, 226] width 146 height 8
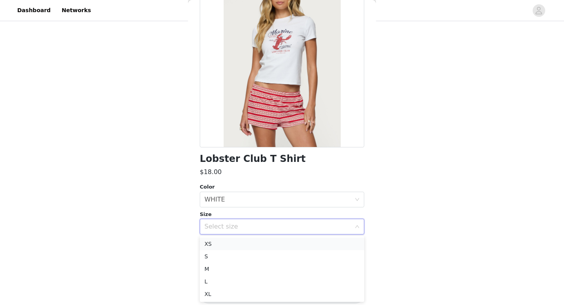
click at [236, 240] on li "XS" at bounding box center [282, 243] width 164 height 13
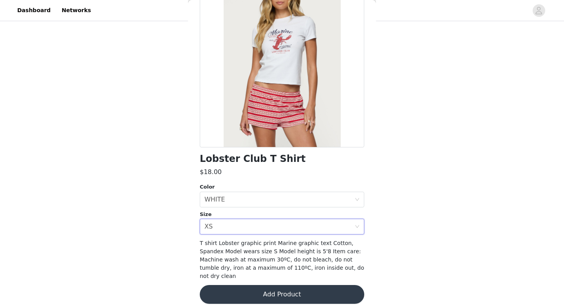
click at [285, 266] on button "Add Product" at bounding box center [282, 294] width 164 height 19
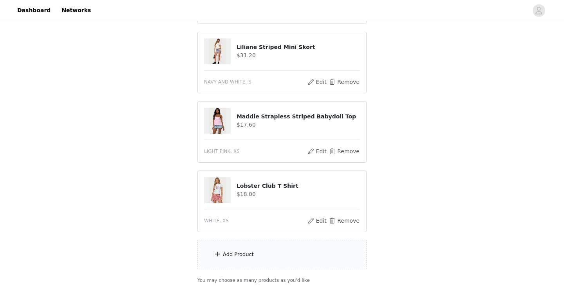
scroll to position [329, 0]
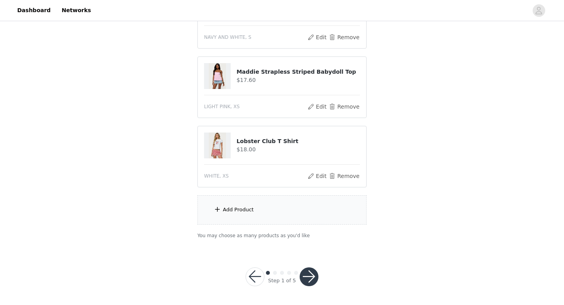
click at [260, 207] on div "Add Product" at bounding box center [281, 209] width 169 height 29
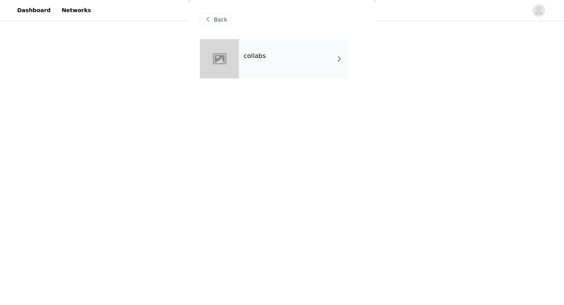
click at [275, 62] on div "collabs" at bounding box center [293, 58] width 109 height 39
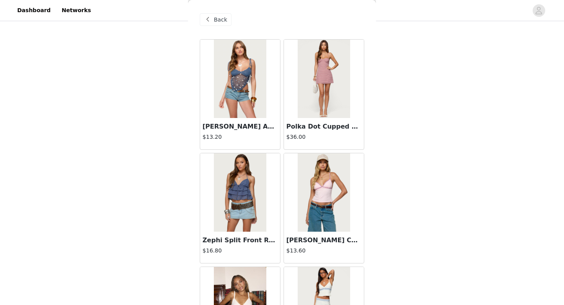
scroll to position [894, 0]
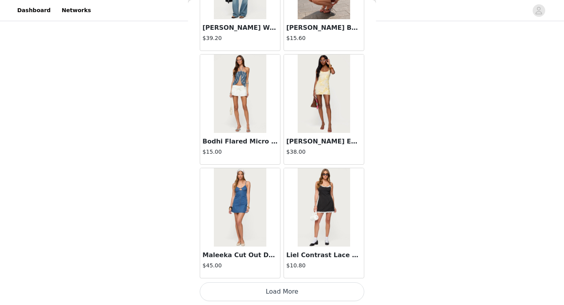
click at [282, 266] on button "Load More" at bounding box center [282, 291] width 164 height 19
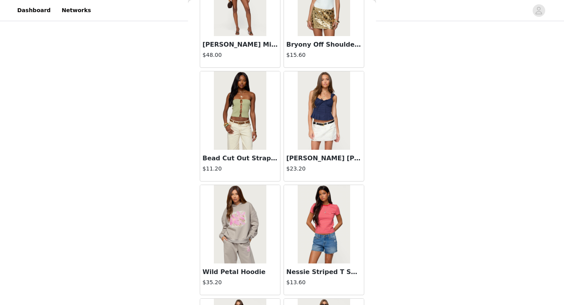
scroll to position [2030, 0]
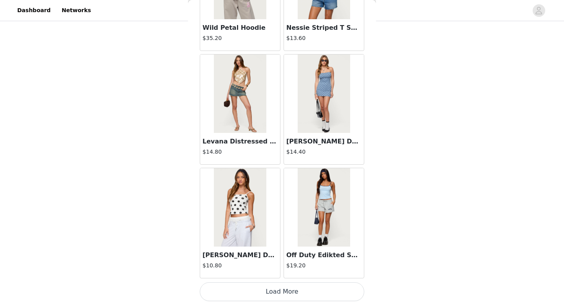
click at [280, 266] on button "Load More" at bounding box center [282, 291] width 164 height 19
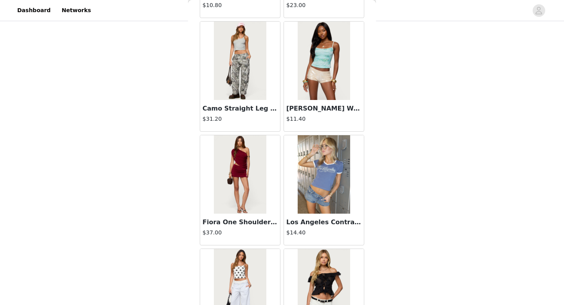
scroll to position [3165, 0]
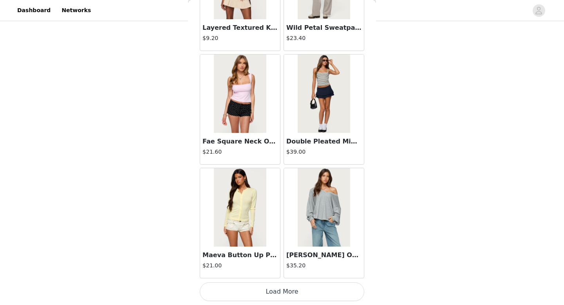
click at [280, 266] on button "Load More" at bounding box center [282, 291] width 164 height 19
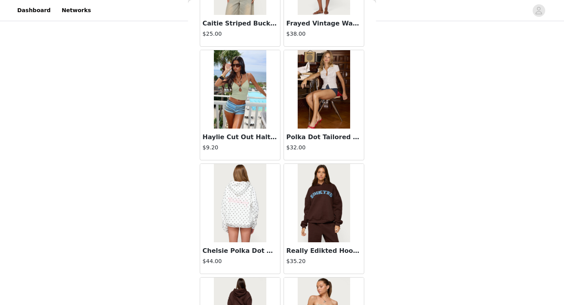
scroll to position [4301, 0]
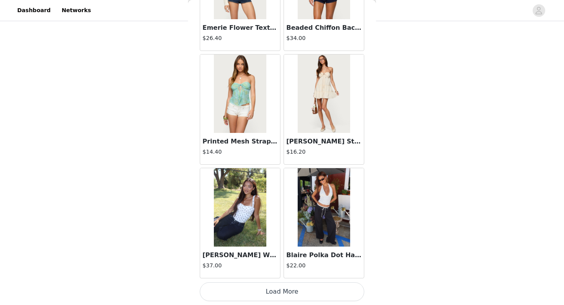
click at [285, 266] on button "Load More" at bounding box center [282, 291] width 164 height 19
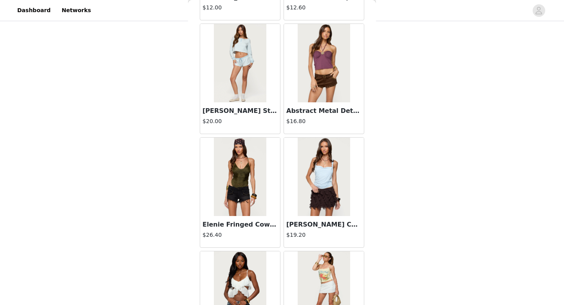
scroll to position [5437, 0]
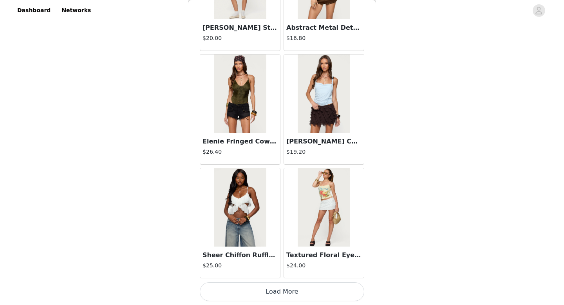
click at [284, 266] on button "Load More" at bounding box center [282, 291] width 164 height 19
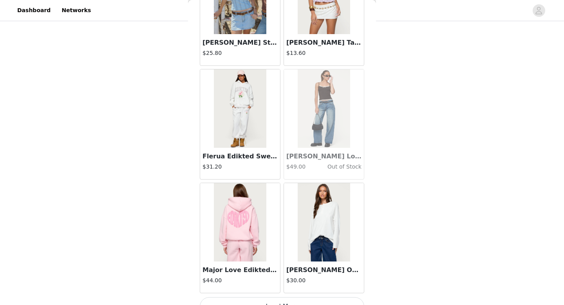
scroll to position [6573, 0]
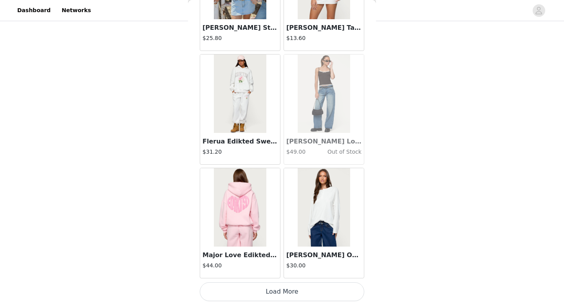
click at [277, 266] on button "Load More" at bounding box center [282, 291] width 164 height 19
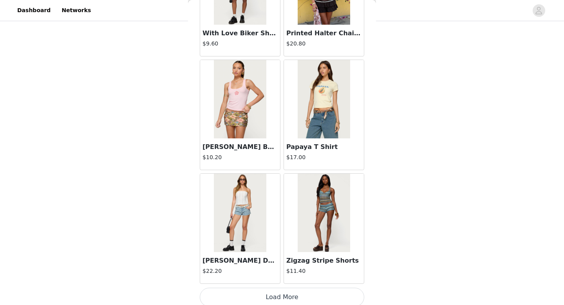
scroll to position [7709, 0]
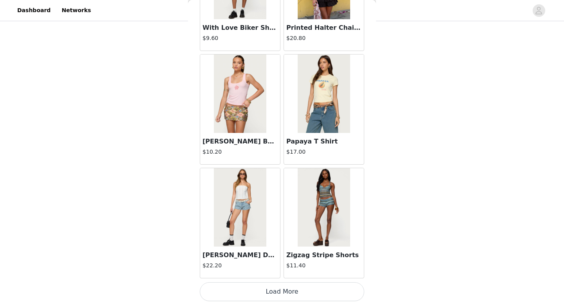
click at [284, 266] on button "Load More" at bounding box center [282, 291] width 164 height 19
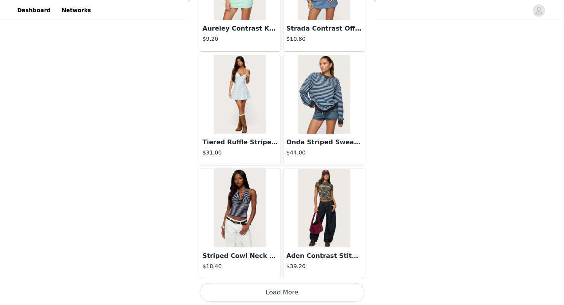
scroll to position [8844, 0]
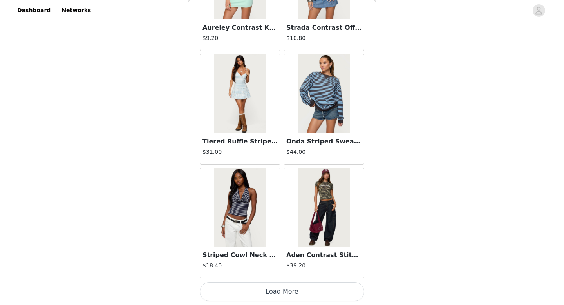
click at [280, 266] on button "Load More" at bounding box center [282, 291] width 164 height 19
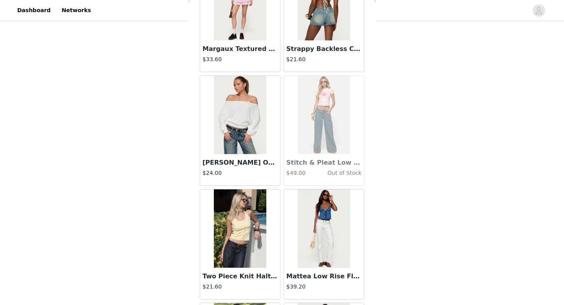
scroll to position [9641, 0]
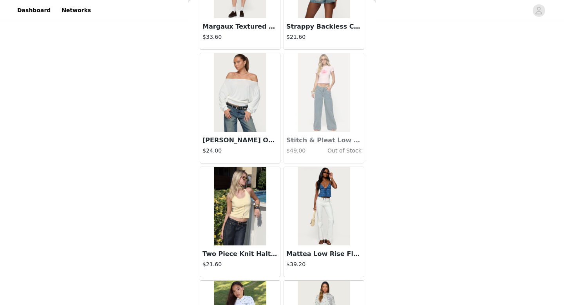
click at [229, 98] on img at bounding box center [240, 92] width 52 height 78
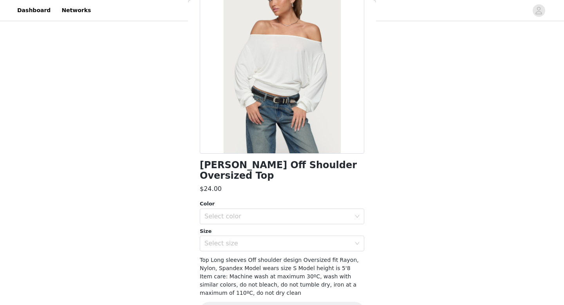
scroll to position [76, 0]
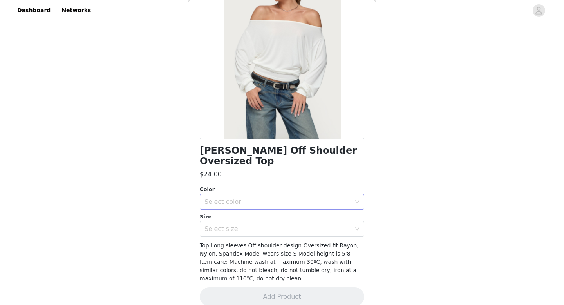
click at [235, 198] on div "Select color" at bounding box center [277, 202] width 146 height 8
click at [235, 212] on li "WHITE" at bounding box center [282, 208] width 164 height 13
click at [241, 225] on div "Select size" at bounding box center [277, 229] width 146 height 8
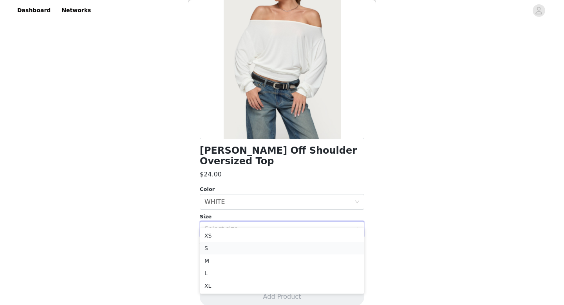
click at [233, 245] on li "S" at bounding box center [282, 248] width 164 height 13
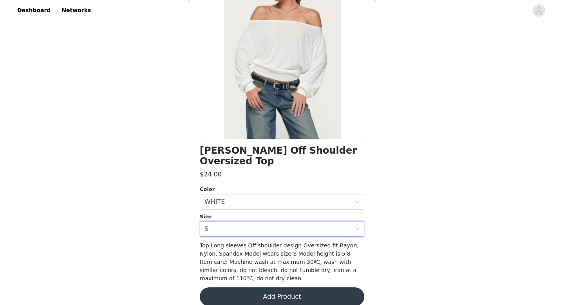
click at [288, 266] on button "Add Product" at bounding box center [282, 296] width 164 height 19
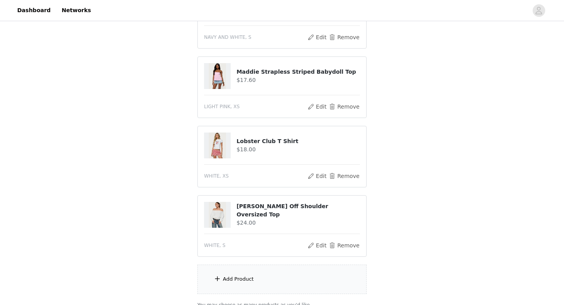
click at [269, 266] on div "Add Product" at bounding box center [281, 278] width 169 height 29
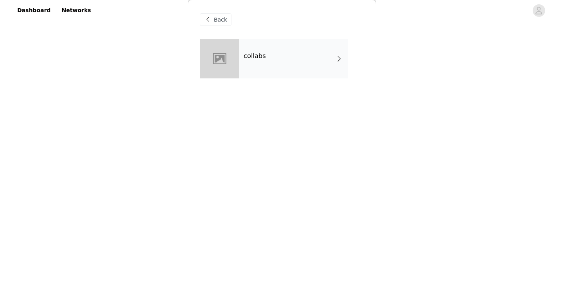
click at [264, 43] on div "collabs" at bounding box center [293, 58] width 109 height 39
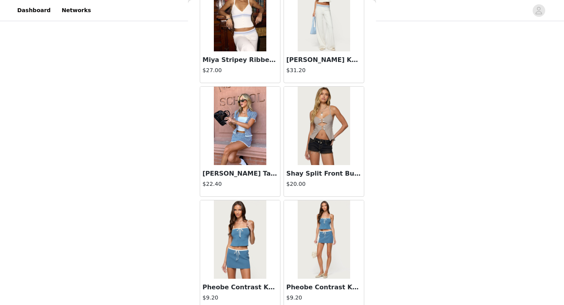
scroll to position [894, 0]
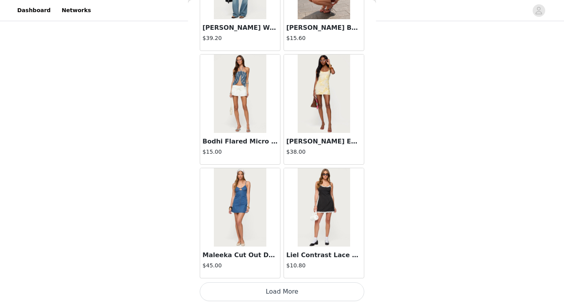
click at [285, 266] on button "Load More" at bounding box center [282, 291] width 164 height 19
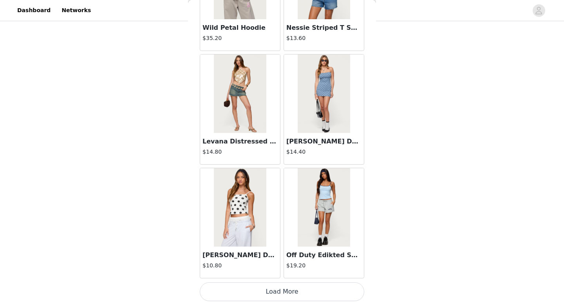
click at [284, 266] on button "Load More" at bounding box center [282, 291] width 164 height 19
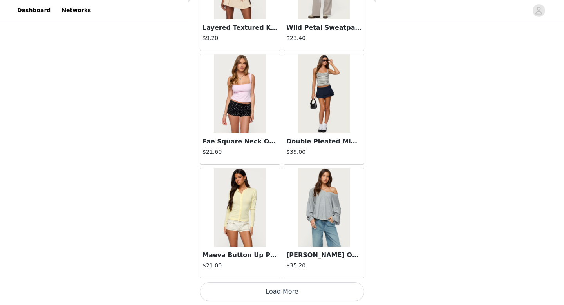
click at [287, 266] on button "Load More" at bounding box center [282, 291] width 164 height 19
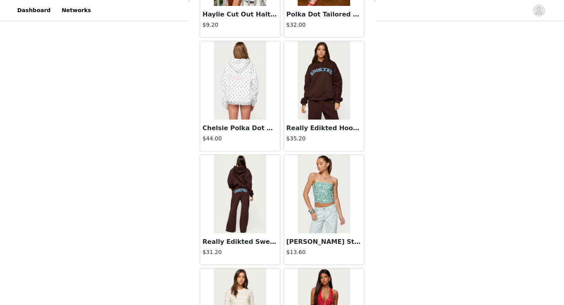
scroll to position [4301, 0]
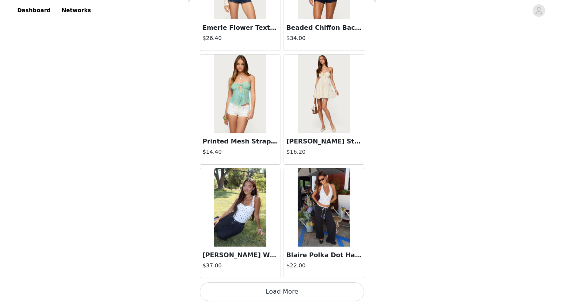
click at [281, 266] on button "Load More" at bounding box center [282, 291] width 164 height 19
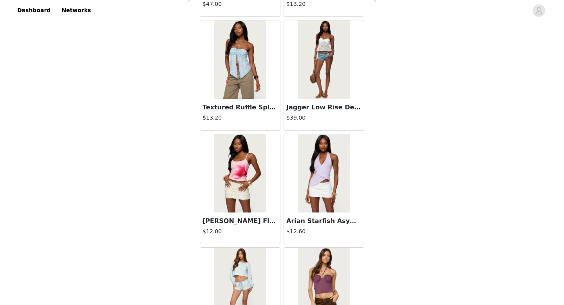
scroll to position [5437, 0]
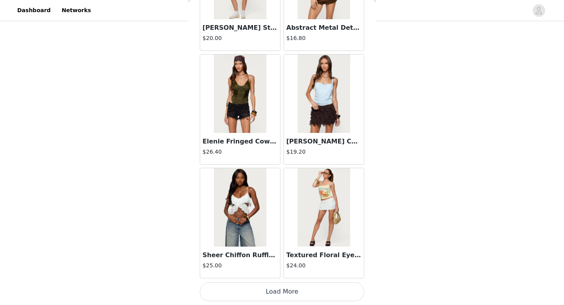
click at [284, 266] on button "Load More" at bounding box center [282, 291] width 164 height 19
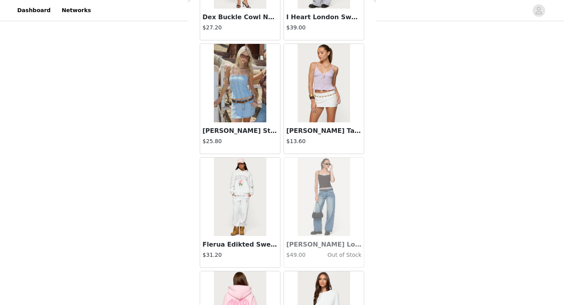
scroll to position [6573, 0]
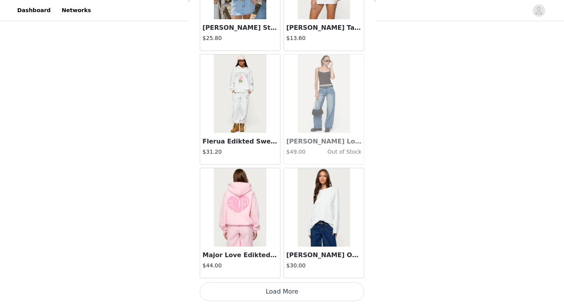
click at [280, 266] on button "Load More" at bounding box center [282, 291] width 164 height 19
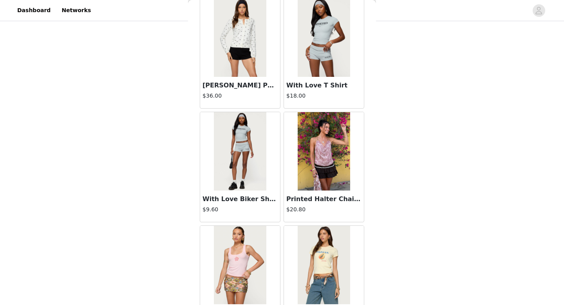
scroll to position [7709, 0]
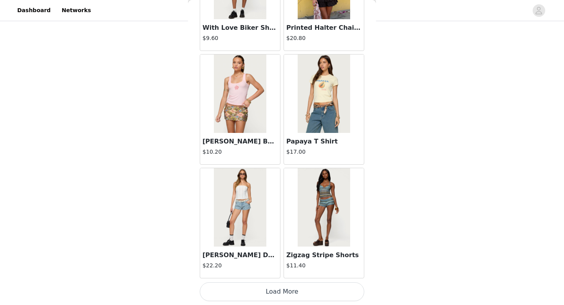
click at [283, 266] on button "Load More" at bounding box center [282, 291] width 164 height 19
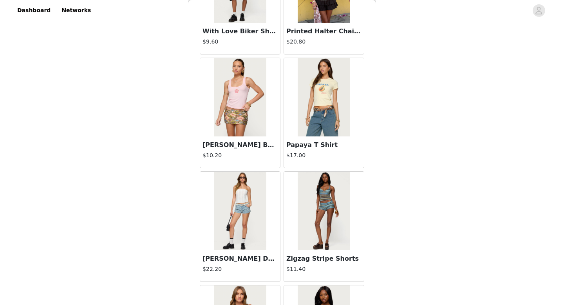
scroll to position [398, 0]
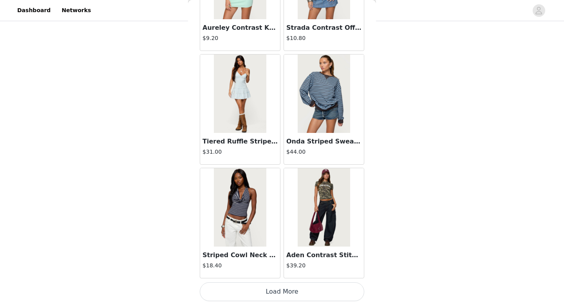
click at [287, 266] on button "Load More" at bounding box center [282, 291] width 164 height 19
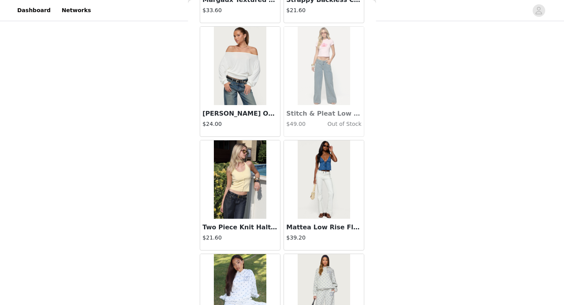
scroll to position [9980, 0]
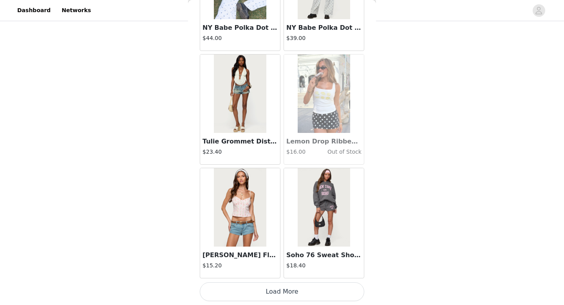
click at [282, 266] on button "Load More" at bounding box center [282, 291] width 164 height 19
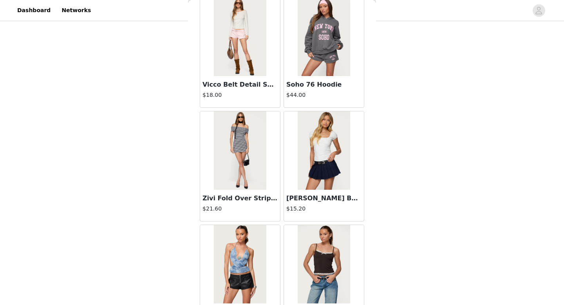
scroll to position [11116, 0]
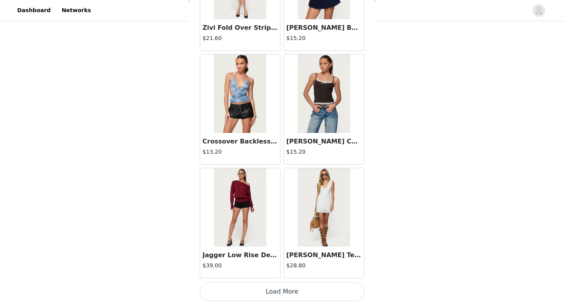
click at [284, 266] on button "Load More" at bounding box center [282, 291] width 164 height 19
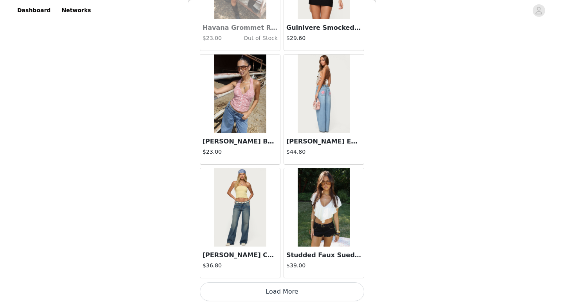
scroll to position [12251, 0]
click at [282, 266] on button "Load More" at bounding box center [282, 291] width 164 height 19
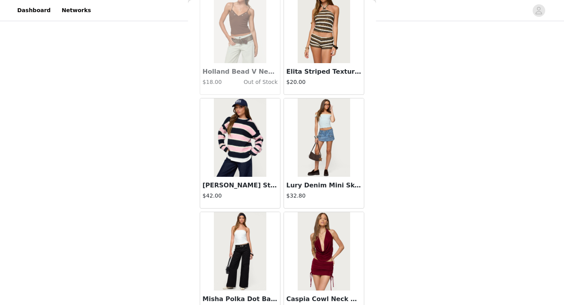
scroll to position [13388, 0]
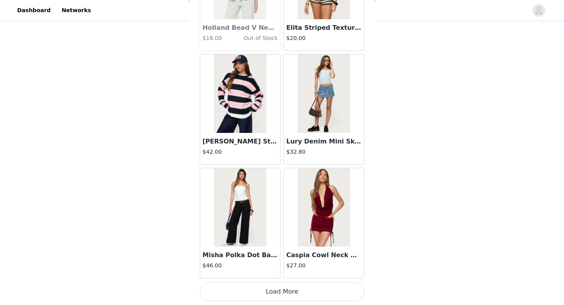
click at [287, 266] on button "Load More" at bounding box center [282, 291] width 164 height 19
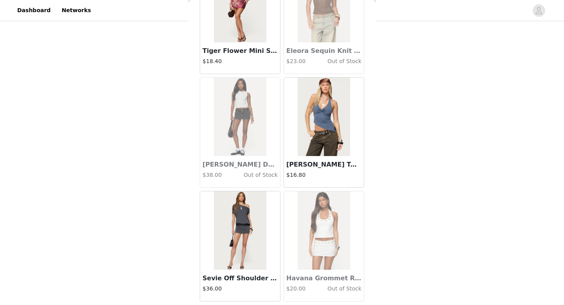
scroll to position [14523, 0]
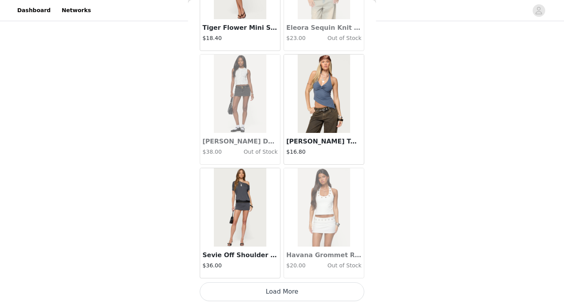
click at [287, 266] on button "Load More" at bounding box center [282, 291] width 164 height 19
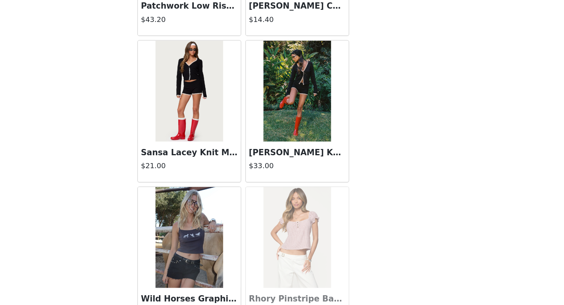
scroll to position [398, 0]
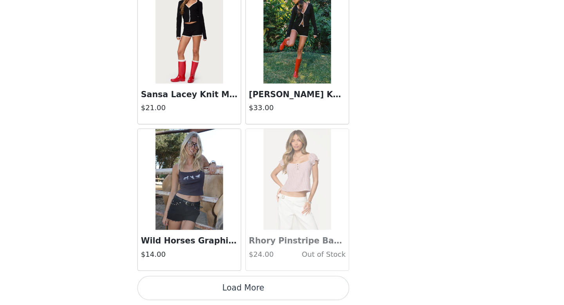
click at [288, 266] on button "Load More" at bounding box center [282, 291] width 164 height 19
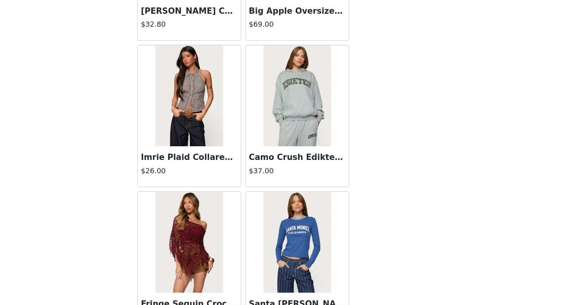
scroll to position [16795, 0]
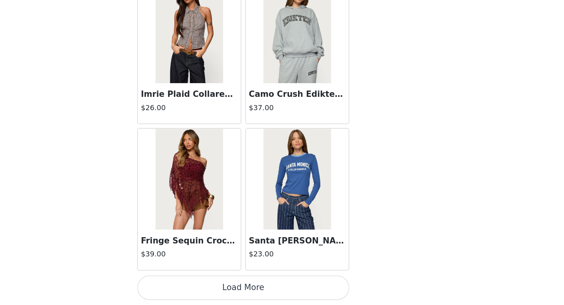
click at [282, 266] on button "Load More" at bounding box center [282, 291] width 164 height 19
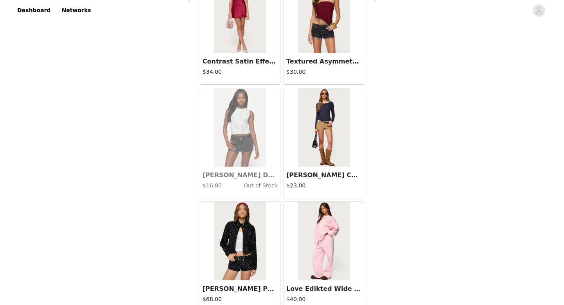
scroll to position [17931, 0]
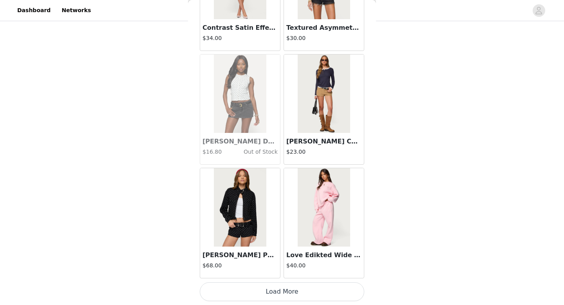
click at [286, 266] on button "Load More" at bounding box center [282, 291] width 164 height 19
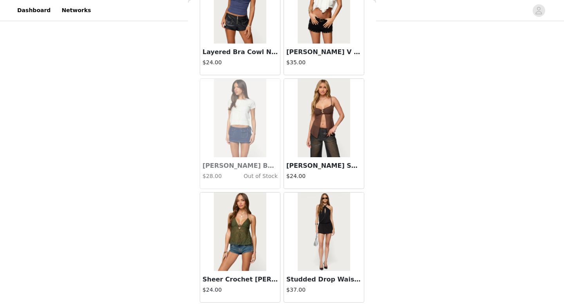
scroll to position [19067, 0]
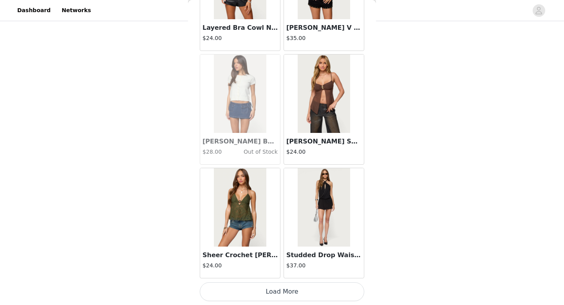
click at [280, 266] on button "Load More" at bounding box center [282, 291] width 164 height 19
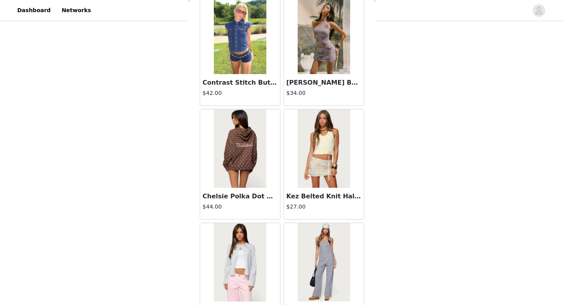
scroll to position [20203, 0]
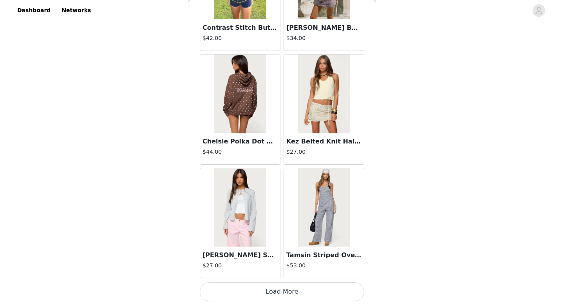
click at [283, 266] on button "Load More" at bounding box center [282, 291] width 164 height 19
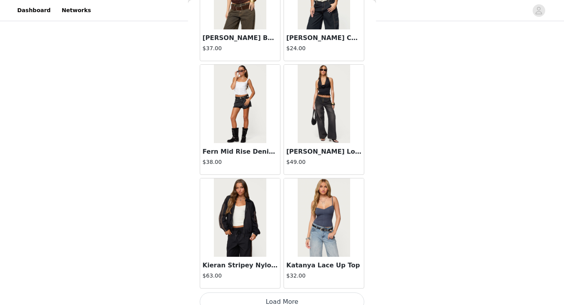
scroll to position [21330, 0]
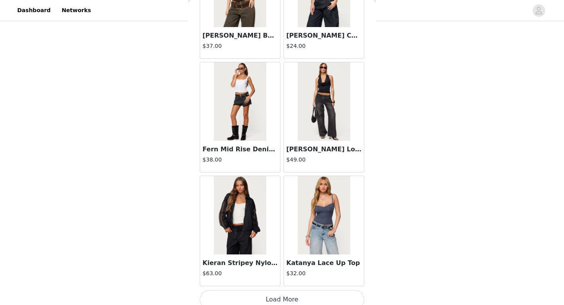
click at [280, 266] on button "Load More" at bounding box center [282, 299] width 164 height 19
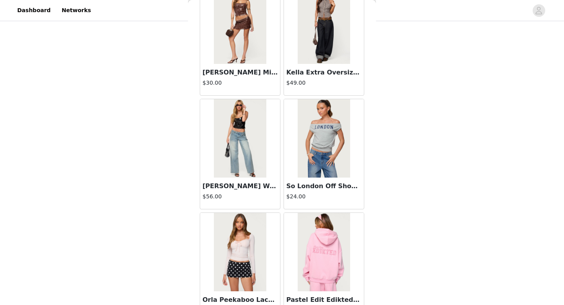
scroll to position [22474, 0]
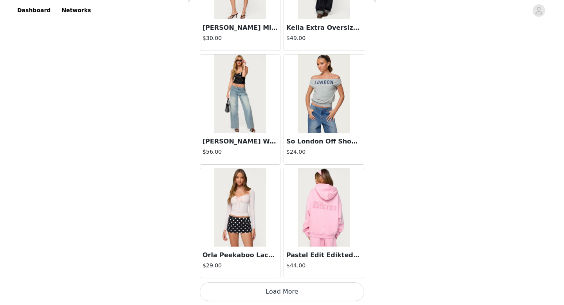
click at [285, 266] on button "Load More" at bounding box center [282, 291] width 164 height 19
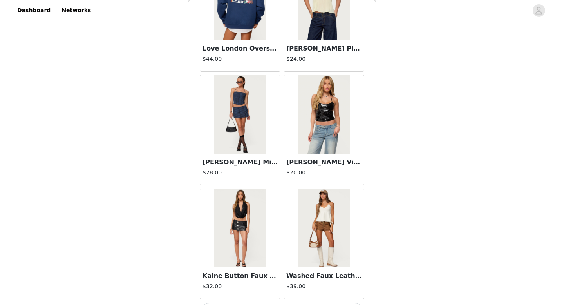
scroll to position [23610, 0]
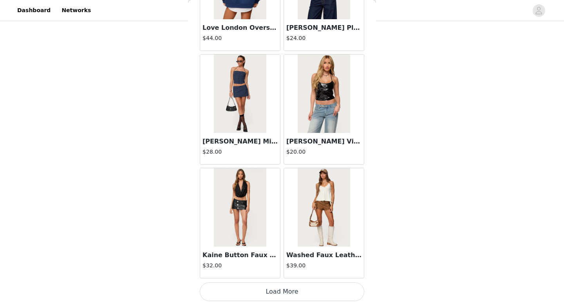
click at [284, 266] on button "Load More" at bounding box center [282, 291] width 164 height 19
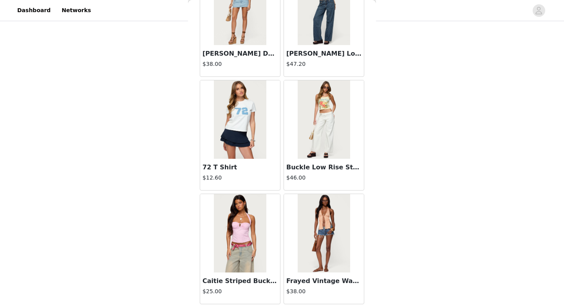
scroll to position [3769, 0]
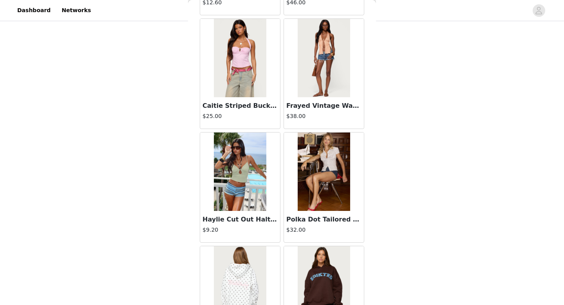
click at [329, 186] on img at bounding box center [324, 171] width 52 height 78
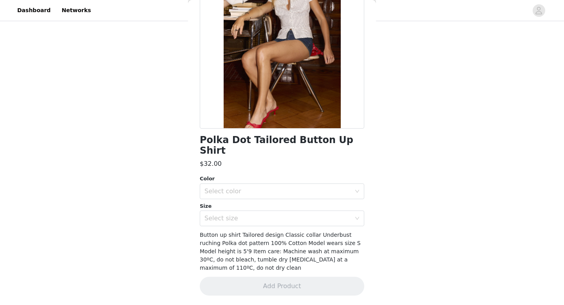
scroll to position [68, 0]
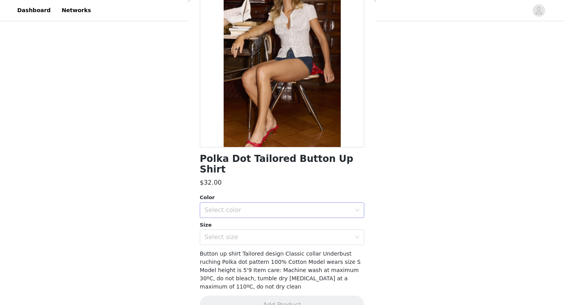
click at [316, 206] on div "Select color" at bounding box center [277, 210] width 146 height 8
click at [287, 210] on li "WHITE AND BLACK" at bounding box center [282, 216] width 164 height 13
click at [283, 221] on div "Size" at bounding box center [282, 225] width 164 height 8
click at [277, 233] on div "Select size" at bounding box center [277, 237] width 146 height 8
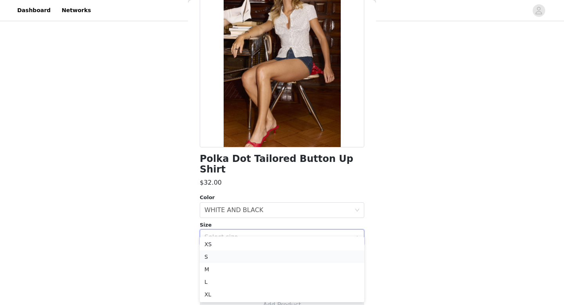
click at [256, 258] on li "S" at bounding box center [282, 256] width 164 height 13
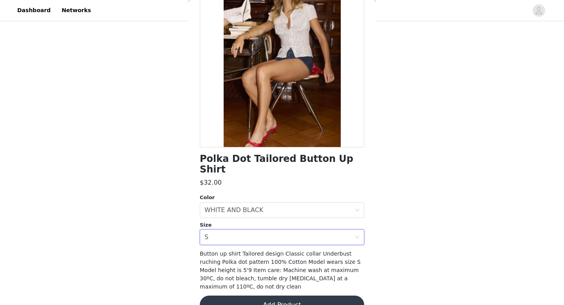
click at [277, 266] on button "Add Product" at bounding box center [282, 304] width 164 height 19
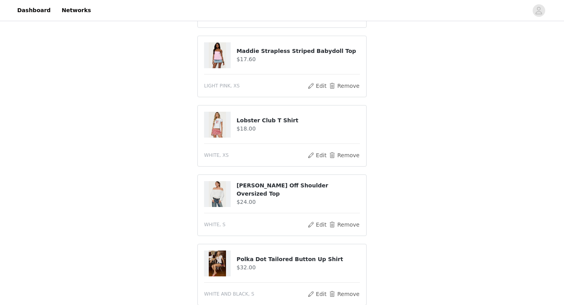
scroll to position [350, 0]
click at [337, 155] on button "Remove" at bounding box center [344, 154] width 31 height 9
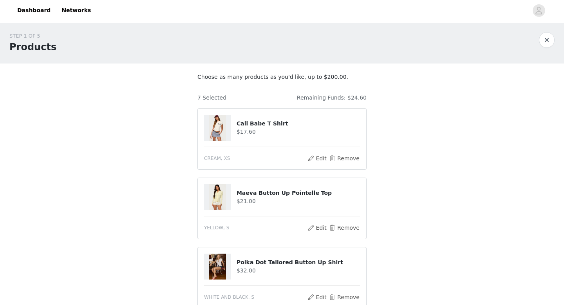
scroll to position [328, 0]
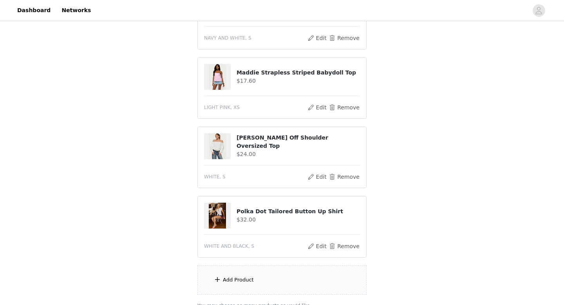
click at [236, 266] on div "Add Product" at bounding box center [238, 280] width 31 height 8
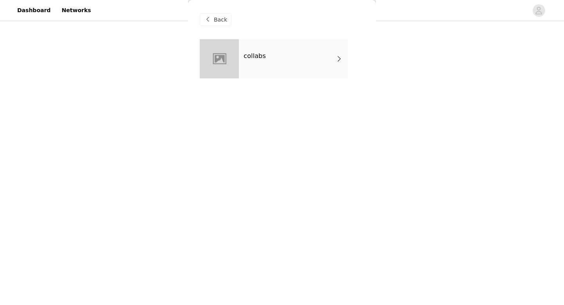
click at [252, 56] on h4 "collabs" at bounding box center [255, 55] width 22 height 7
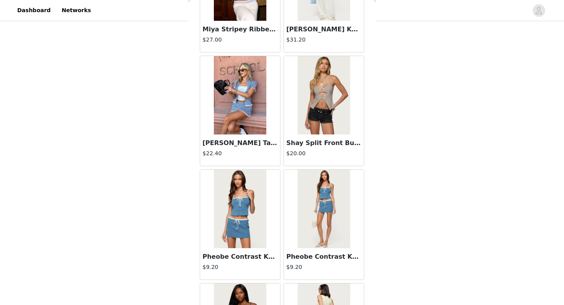
scroll to position [327, 0]
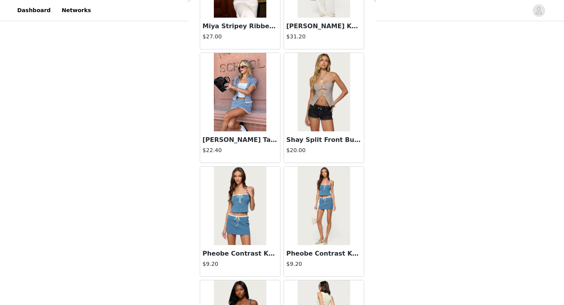
click at [233, 114] on img at bounding box center [240, 92] width 52 height 78
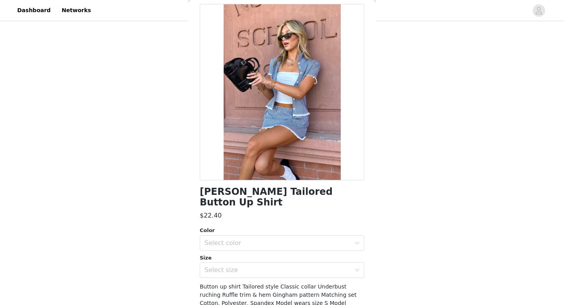
scroll to position [37, 0]
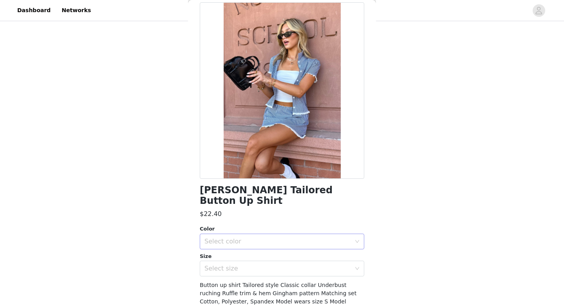
click at [238, 239] on div "Select color" at bounding box center [277, 241] width 146 height 8
click at [237, 262] on li "BLACK AND WHITE" at bounding box center [282, 258] width 164 height 13
click at [257, 266] on div "Select size" at bounding box center [277, 268] width 146 height 8
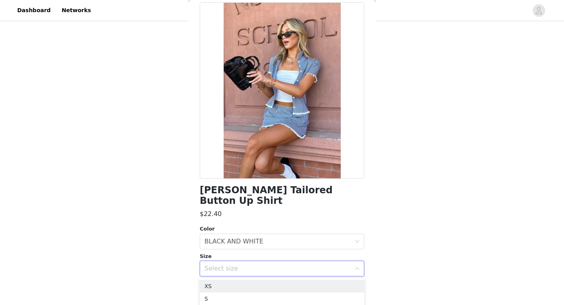
scroll to position [95, 0]
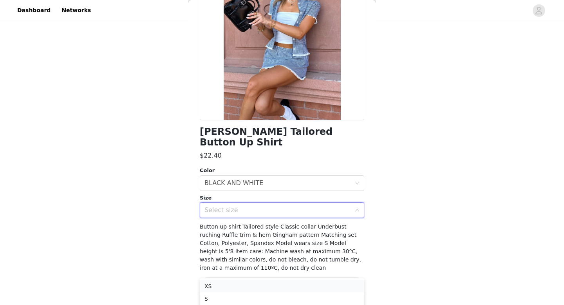
click at [232, 266] on li "XS" at bounding box center [282, 286] width 164 height 13
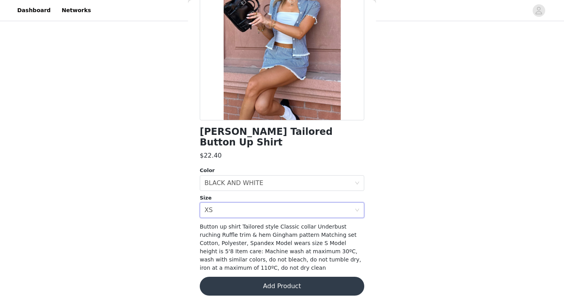
scroll to position [0, 0]
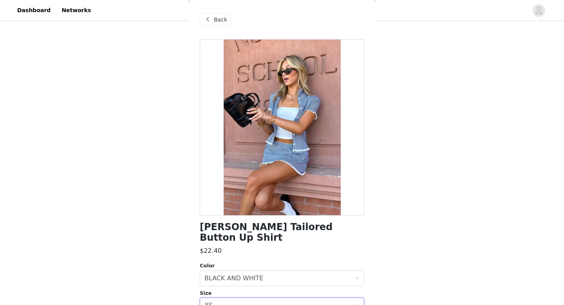
click at [217, 16] on span "Back" at bounding box center [220, 20] width 13 height 8
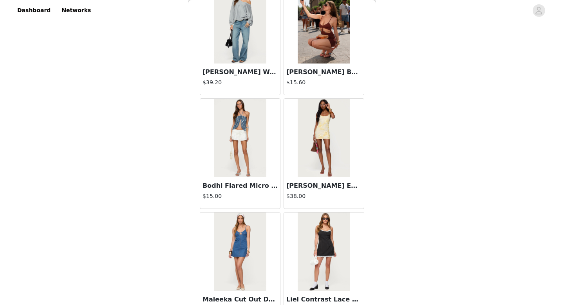
scroll to position [894, 0]
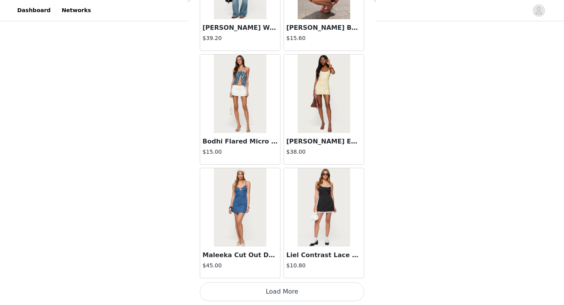
click at [283, 266] on button "Load More" at bounding box center [282, 291] width 164 height 19
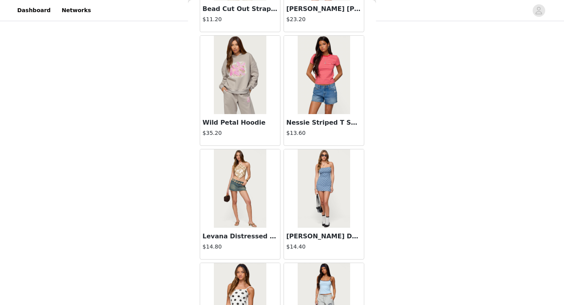
scroll to position [2030, 0]
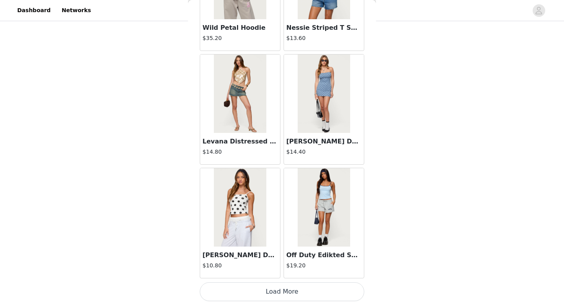
click at [280, 266] on button "Load More" at bounding box center [282, 291] width 164 height 19
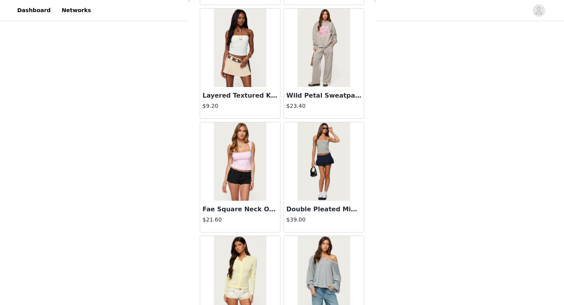
scroll to position [3165, 0]
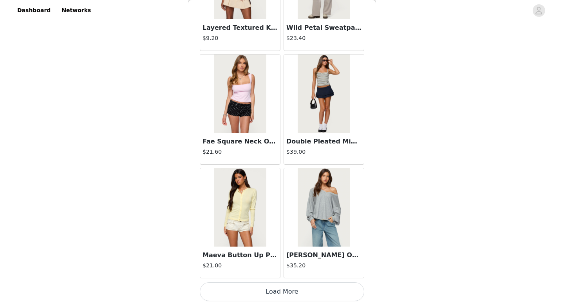
click at [283, 266] on button "Load More" at bounding box center [282, 291] width 164 height 19
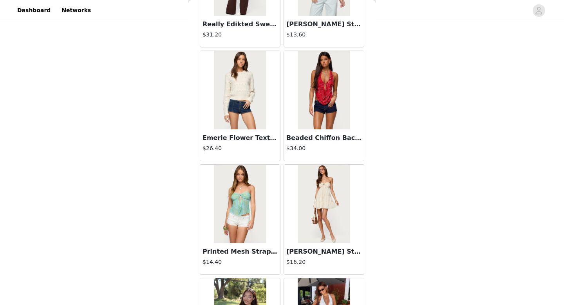
scroll to position [4301, 0]
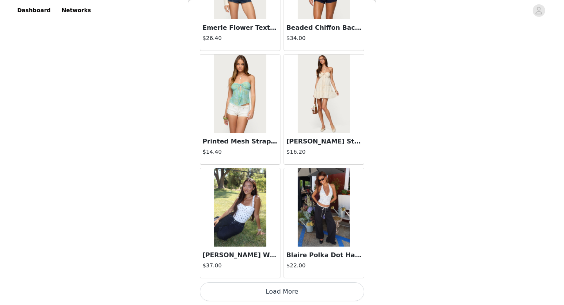
click at [282, 266] on button "Load More" at bounding box center [282, 291] width 164 height 19
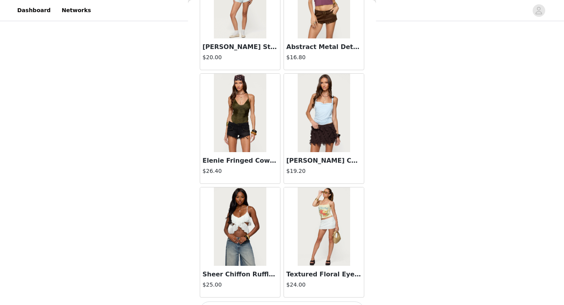
scroll to position [5437, 0]
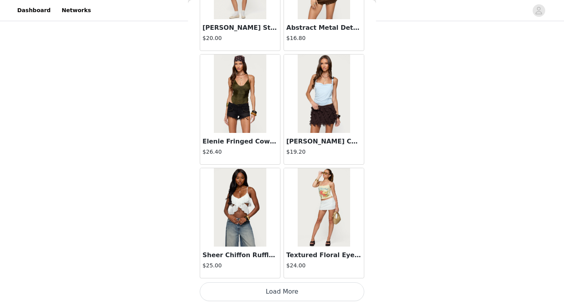
click at [283, 266] on button "Load More" at bounding box center [282, 291] width 164 height 19
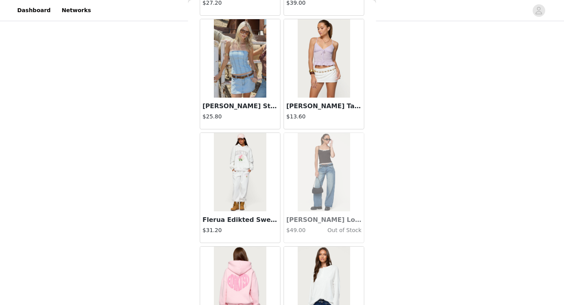
scroll to position [6573, 0]
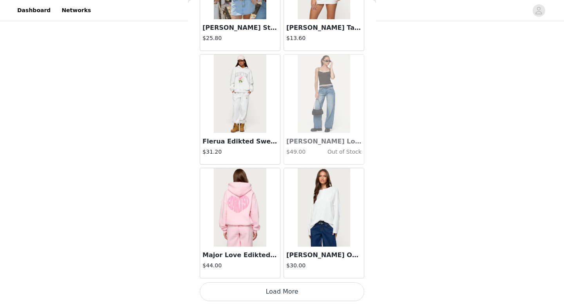
click at [284, 266] on button "Load More" at bounding box center [282, 291] width 164 height 19
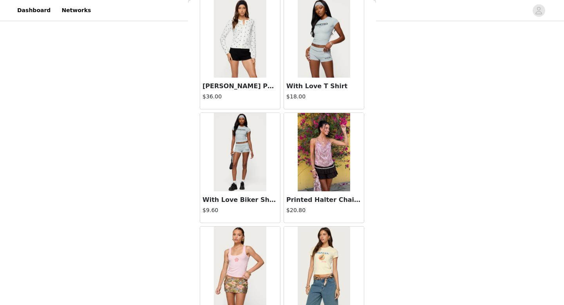
scroll to position [7709, 0]
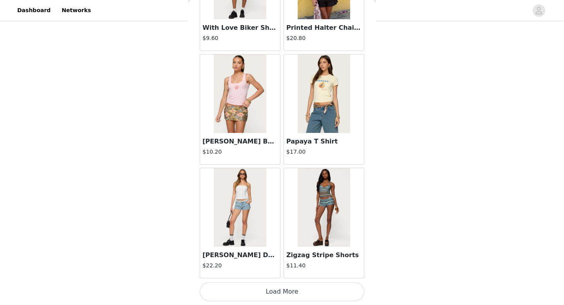
click at [281, 266] on button "Load More" at bounding box center [282, 291] width 164 height 19
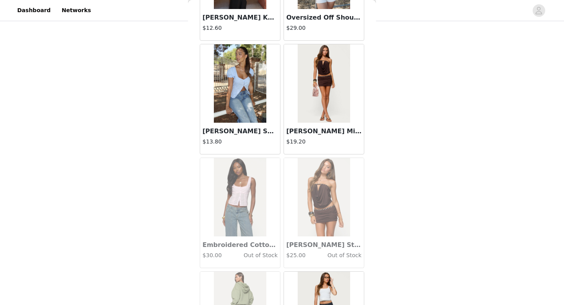
scroll to position [8177, 0]
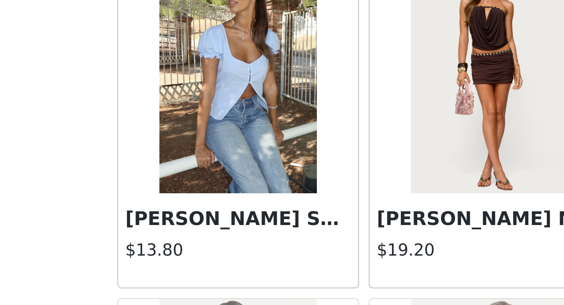
click at [233, 85] on img at bounding box center [240, 80] width 52 height 78
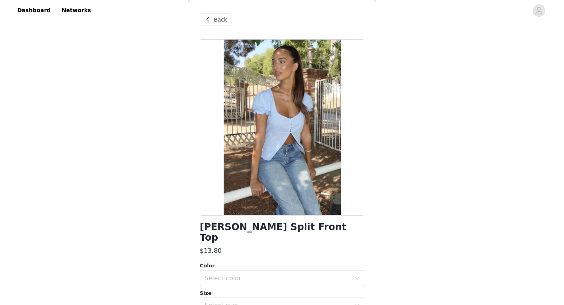
scroll to position [68, 0]
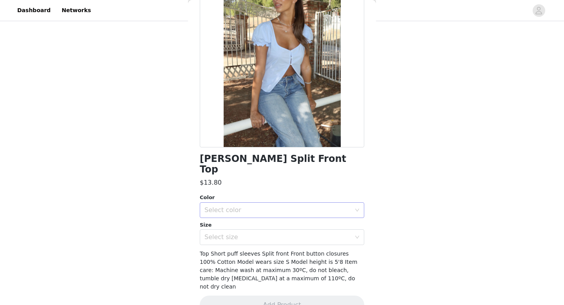
click at [256, 204] on div "Select color" at bounding box center [279, 209] width 150 height 15
click at [240, 217] on li "BLUE" at bounding box center [282, 216] width 164 height 13
click at [239, 233] on div "Select size" at bounding box center [277, 237] width 146 height 8
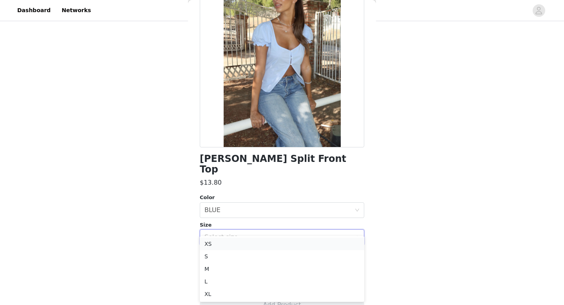
click at [236, 244] on li "XS" at bounding box center [282, 243] width 164 height 13
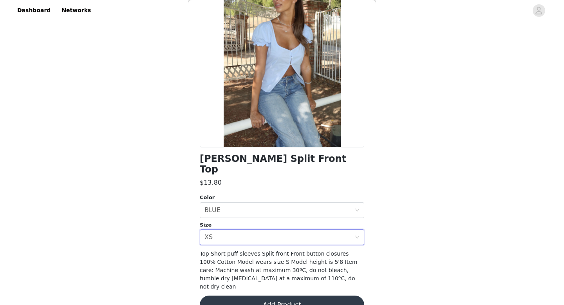
click at [285, 266] on button "Add Product" at bounding box center [282, 304] width 164 height 19
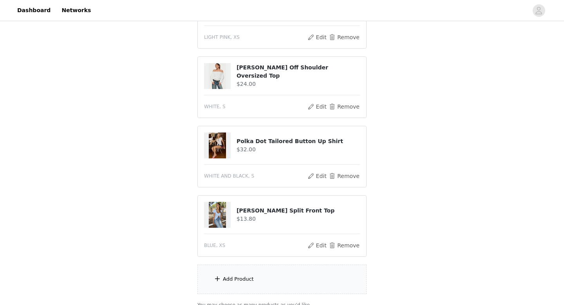
scroll to position [468, 0]
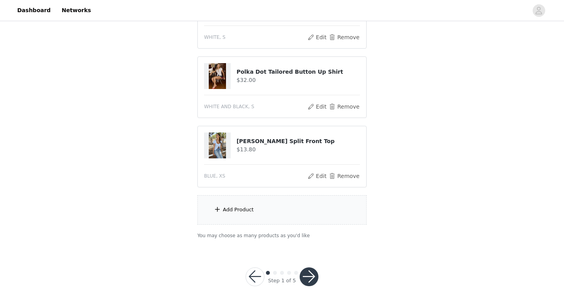
click at [311, 266] on button "button" at bounding box center [309, 276] width 19 height 19
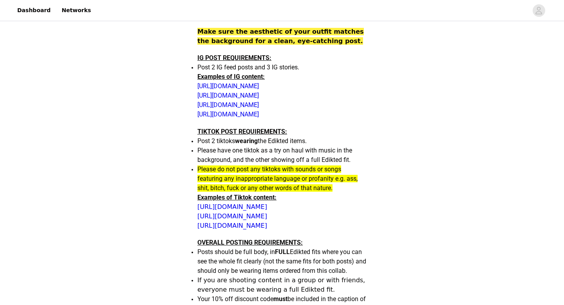
scroll to position [302, 0]
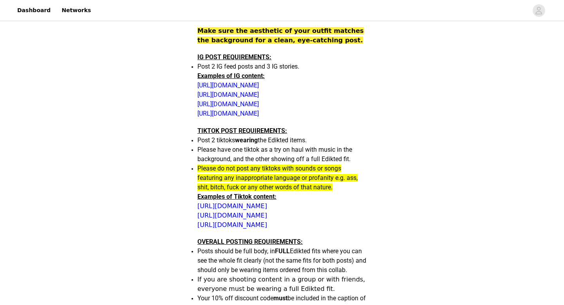
click at [162, 135] on div "STEP 2 OF 5 Posting requirements All content must include the following informa…" at bounding box center [282, 168] width 564 height 895
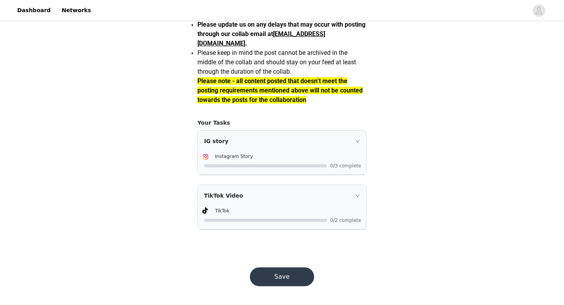
scroll to position [706, 0]
click at [283, 143] on div "IG story" at bounding box center [282, 140] width 168 height 21
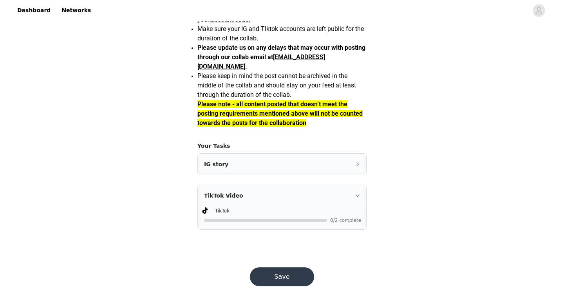
click at [271, 169] on div "IG story" at bounding box center [282, 164] width 168 height 21
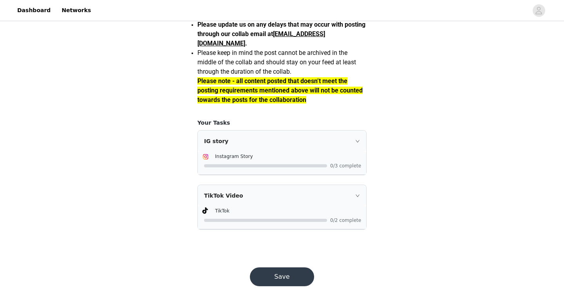
click at [279, 266] on button "Save" at bounding box center [282, 276] width 64 height 19
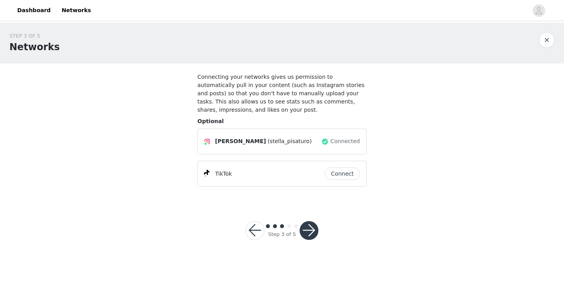
click at [338, 173] on button "Connect" at bounding box center [342, 173] width 35 height 13
click at [310, 228] on button "button" at bounding box center [309, 230] width 19 height 19
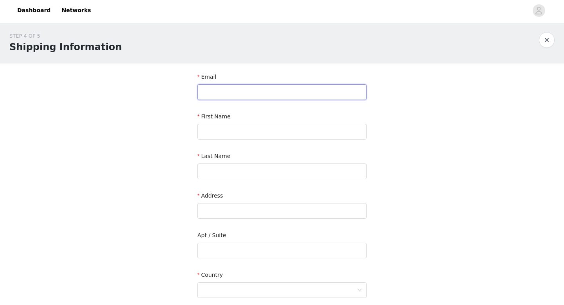
click at [208, 96] on input "text" at bounding box center [281, 92] width 169 height 16
type input "stella@pisaturo.com"
type input "Stella"
type input "Pisaturo"
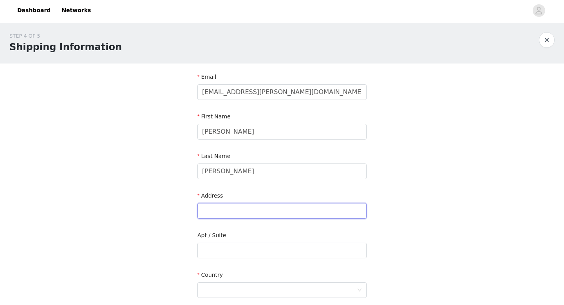
type input "1228 Grand Ave"
type input "San Rafael"
type input "94901"
type input "5037375993"
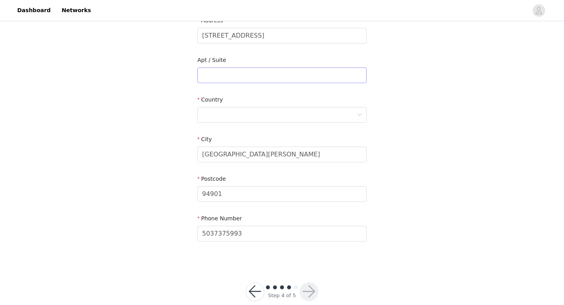
scroll to position [190, 0]
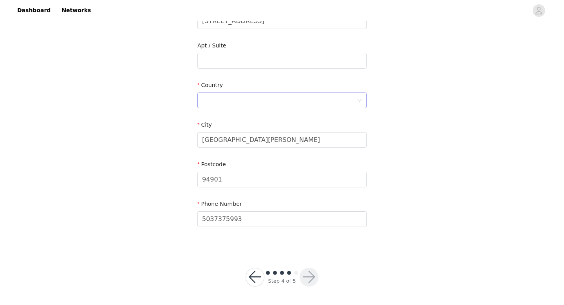
click at [213, 97] on div at bounding box center [279, 100] width 155 height 15
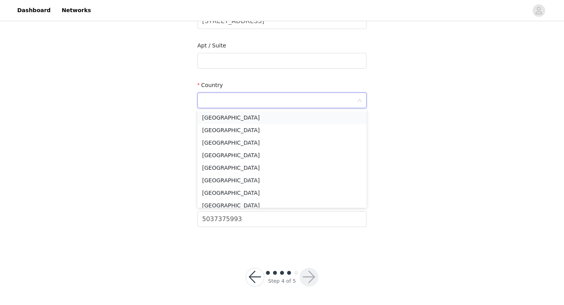
click at [221, 116] on li "United States" at bounding box center [281, 117] width 169 height 13
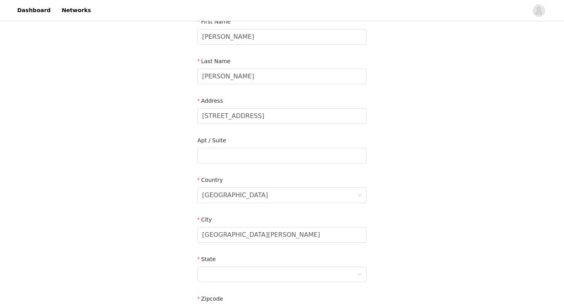
scroll to position [91, 0]
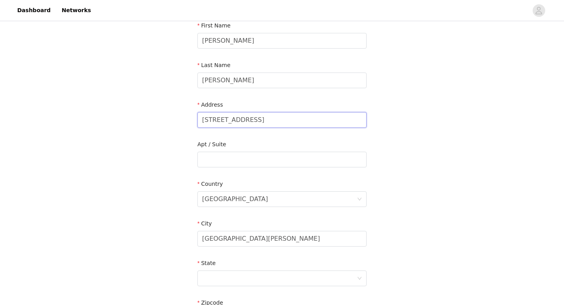
click at [254, 121] on input "1228 Grand Ave" at bounding box center [281, 120] width 169 height 16
drag, startPoint x: 254, startPoint y: 121, endPoint x: 192, endPoint y: 121, distance: 61.9
click at [192, 121] on section "Email stella@pisaturo.com First Name Stella Last Name Pisaturo Address 1228 Gra…" at bounding box center [282, 180] width 188 height 414
type input "2650 Haste Street"
click at [213, 159] on input "text" at bounding box center [281, 160] width 169 height 16
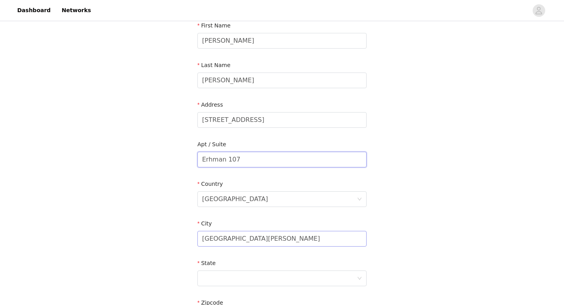
type input "Erhman 107"
drag, startPoint x: 236, startPoint y: 239, endPoint x: 179, endPoint y: 232, distance: 57.3
click at [179, 232] on div "STEP 4 OF 5 Shipping Information Email stella@pisaturo.com First Name Stella La…" at bounding box center [282, 159] width 564 height 455
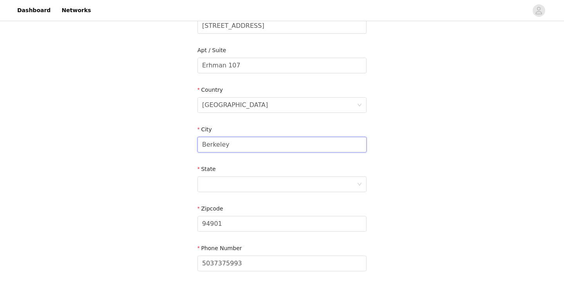
scroll to position [186, 0]
type input "Berkeley"
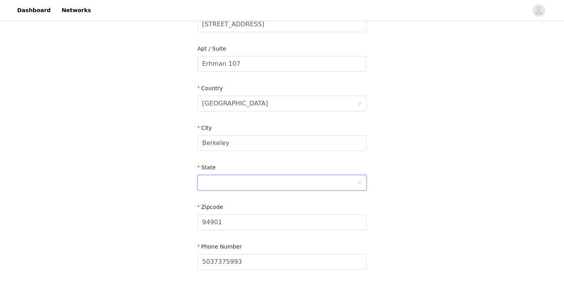
click at [211, 180] on div at bounding box center [279, 182] width 155 height 15
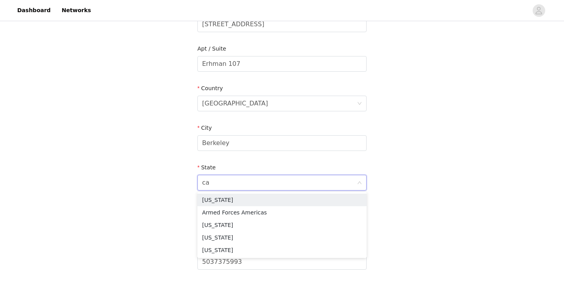
type input "cal"
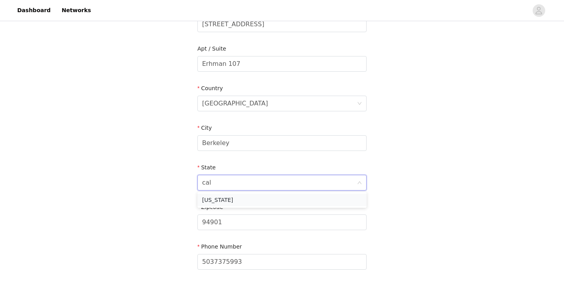
click at [214, 199] on li "California" at bounding box center [281, 199] width 169 height 13
drag, startPoint x: 230, startPoint y: 221, endPoint x: 183, endPoint y: 221, distance: 46.6
click at [183, 221] on div "STEP 4 OF 5 Shipping Information Email stella@pisaturo.com First Name Stella La…" at bounding box center [282, 63] width 564 height 455
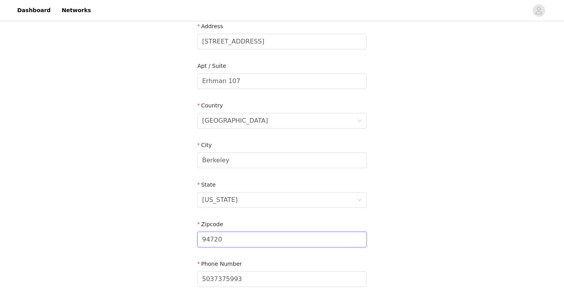
scroll to position [229, 0]
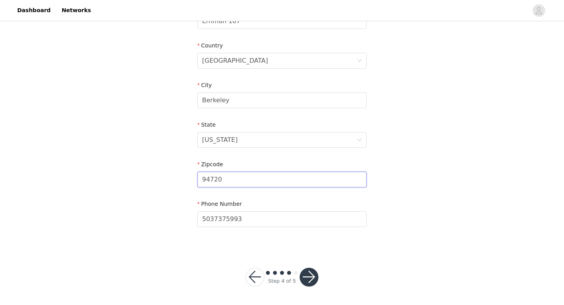
type input "94720"
click at [311, 266] on button "button" at bounding box center [309, 277] width 19 height 19
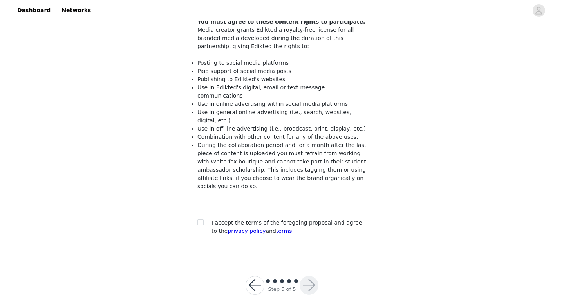
scroll to position [73, 0]
click at [201, 219] on input "checkbox" at bounding box center [199, 221] width 5 height 5
checkbox input "true"
click at [309, 266] on button "button" at bounding box center [309, 285] width 19 height 19
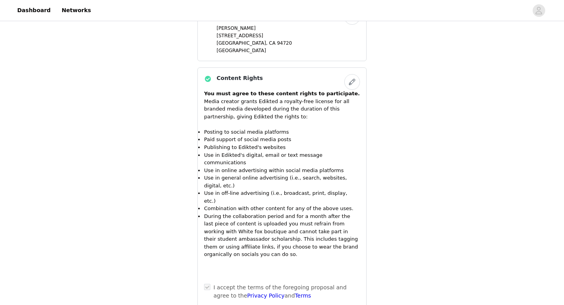
scroll to position [819, 0]
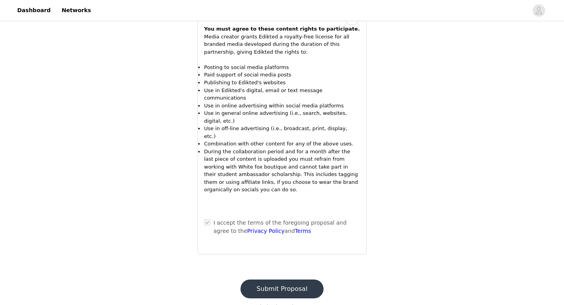
click at [286, 266] on button "Submit Proposal" at bounding box center [281, 288] width 83 height 19
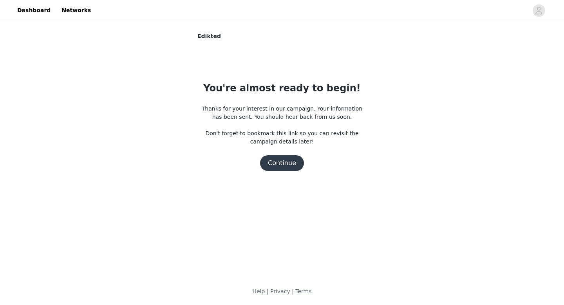
click at [285, 165] on button "Continue" at bounding box center [282, 163] width 44 height 16
